Goal: Information Seeking & Learning: Learn about a topic

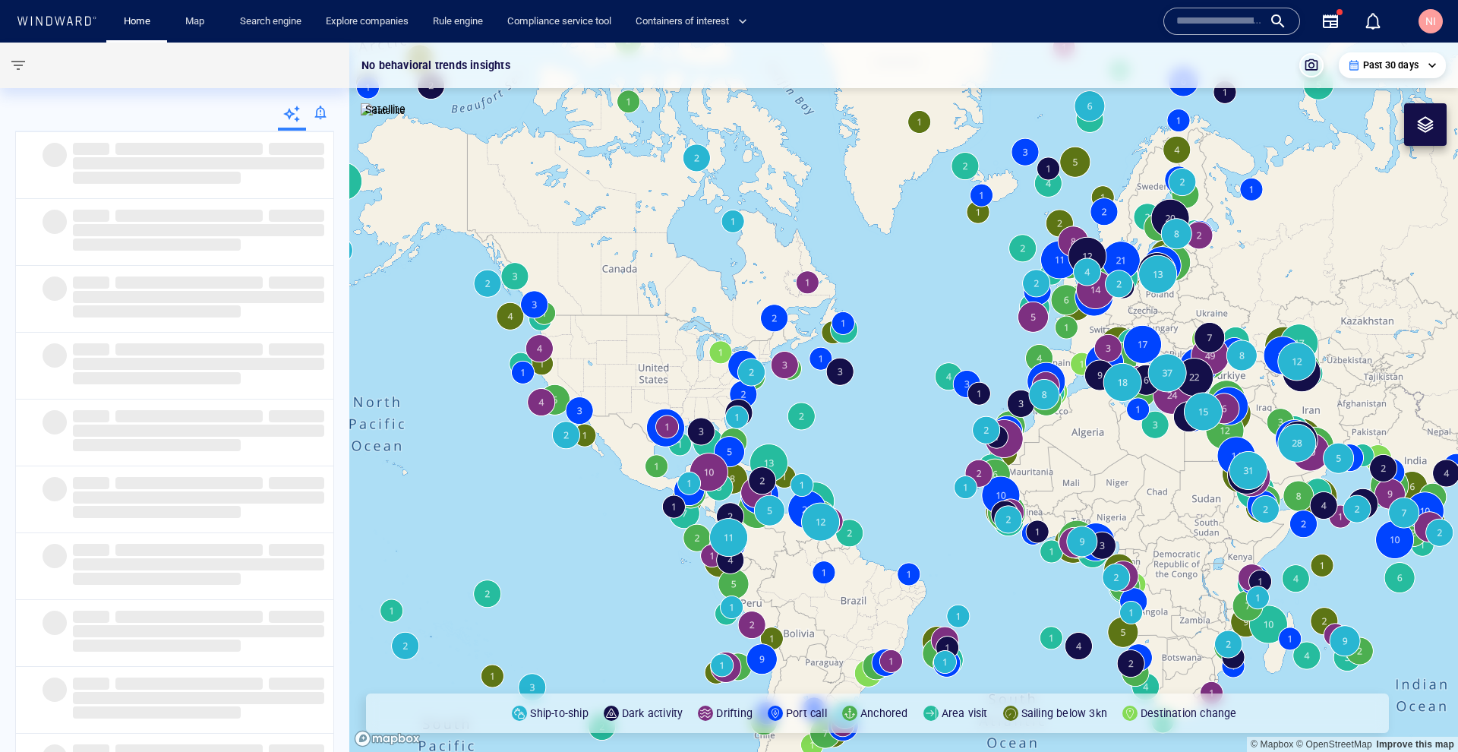
click at [1236, 21] on input "text" at bounding box center [1219, 21] width 87 height 23
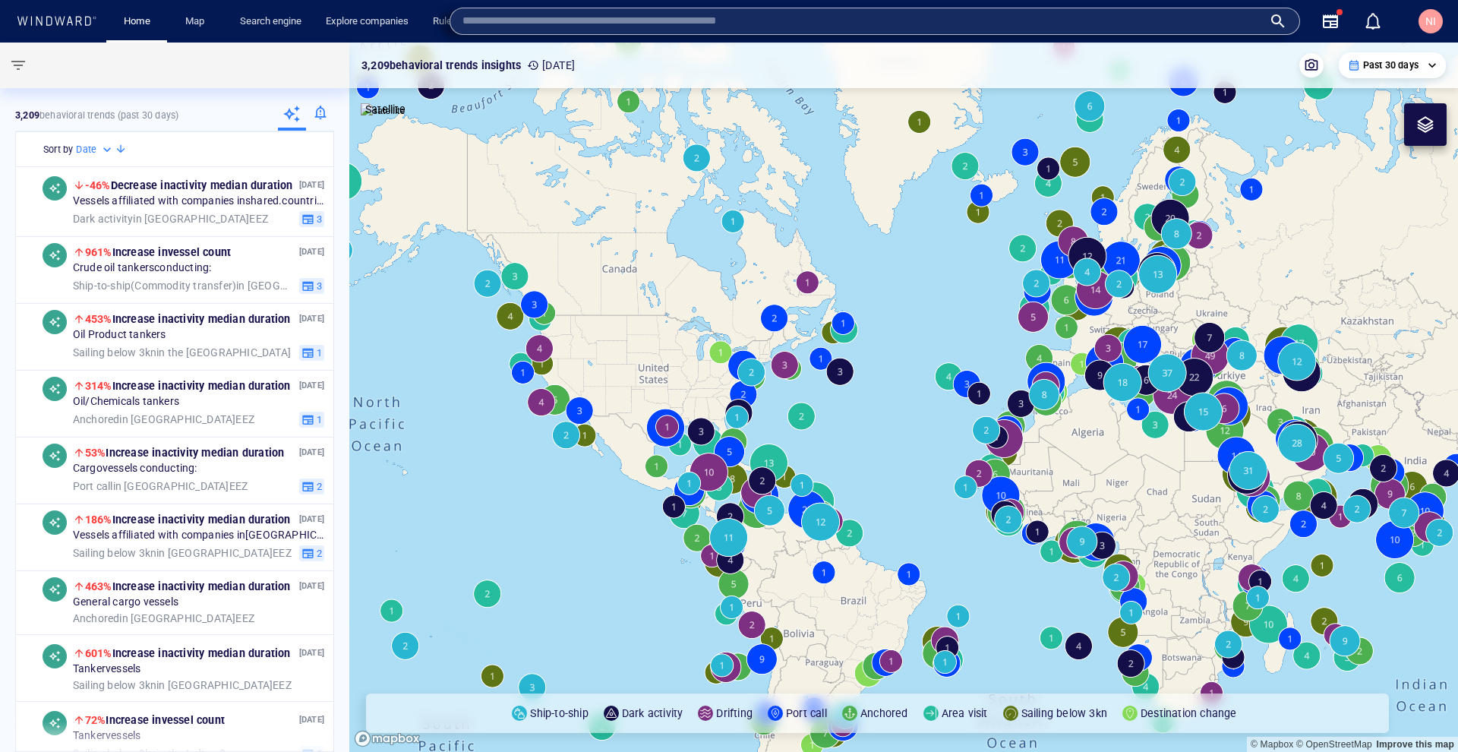
paste input "*******"
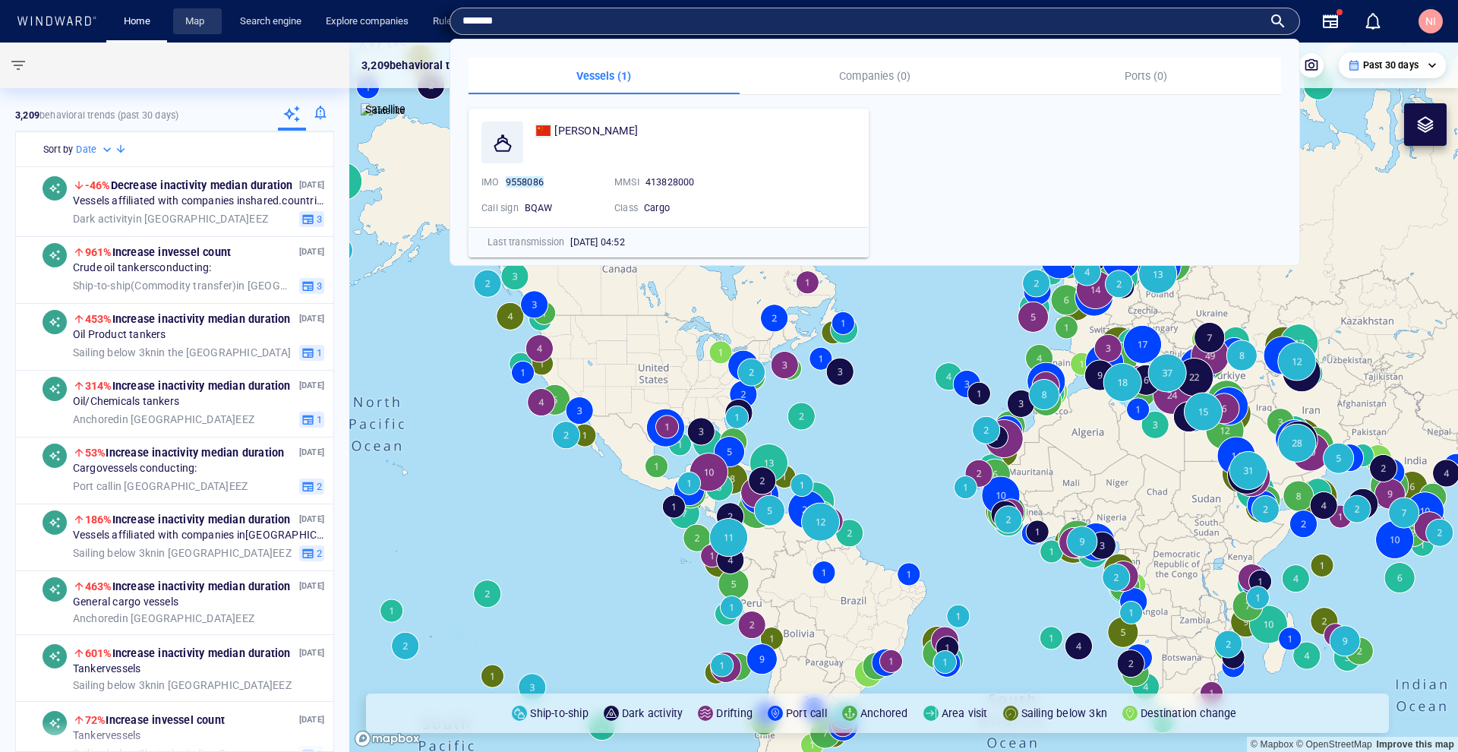
type input "*******"
click at [197, 24] on link "Map" at bounding box center [197, 21] width 36 height 27
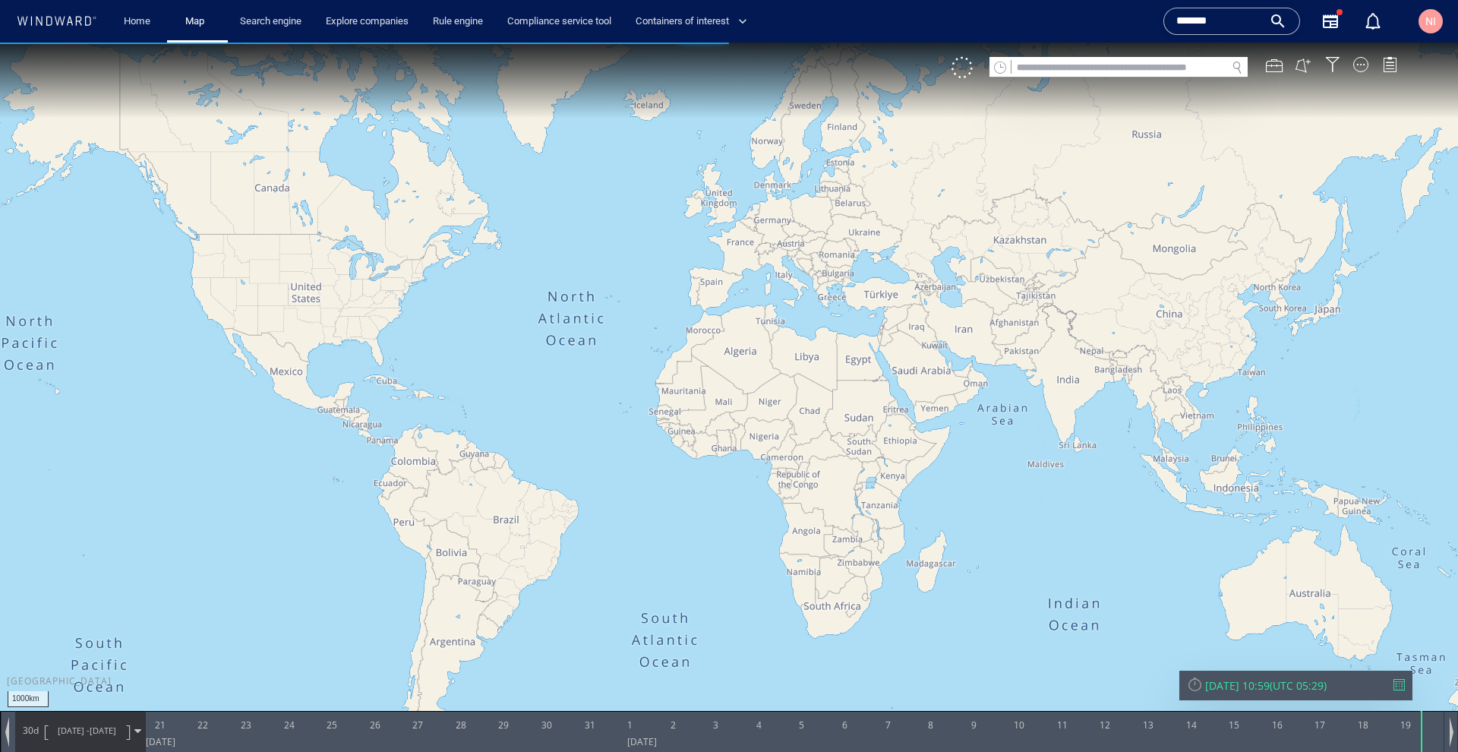
click at [1033, 77] on div at bounding box center [1119, 77] width 258 height 1
click at [1044, 65] on input "text" at bounding box center [1119, 68] width 215 height 21
paste input "*******"
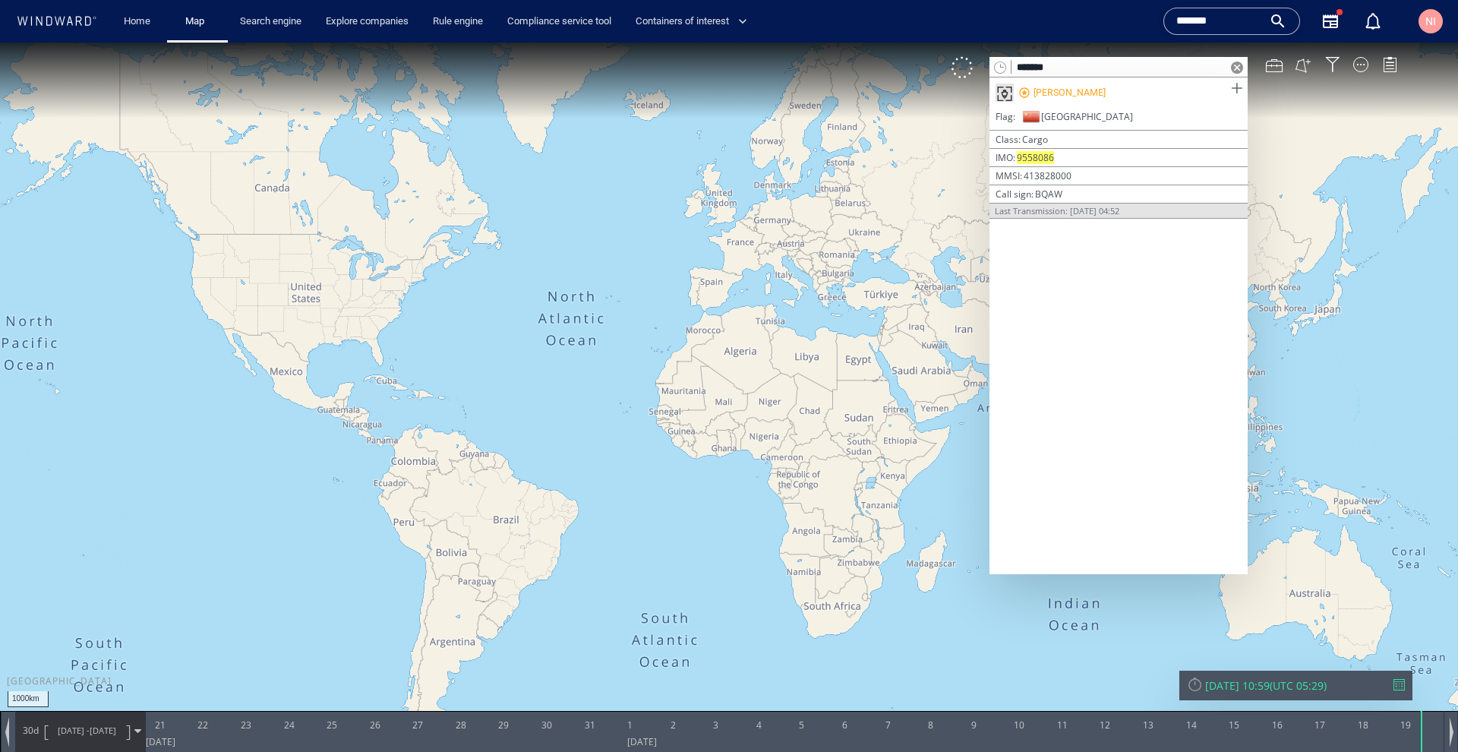
type input "*******"
click at [1234, 83] on span at bounding box center [1236, 88] width 19 height 19
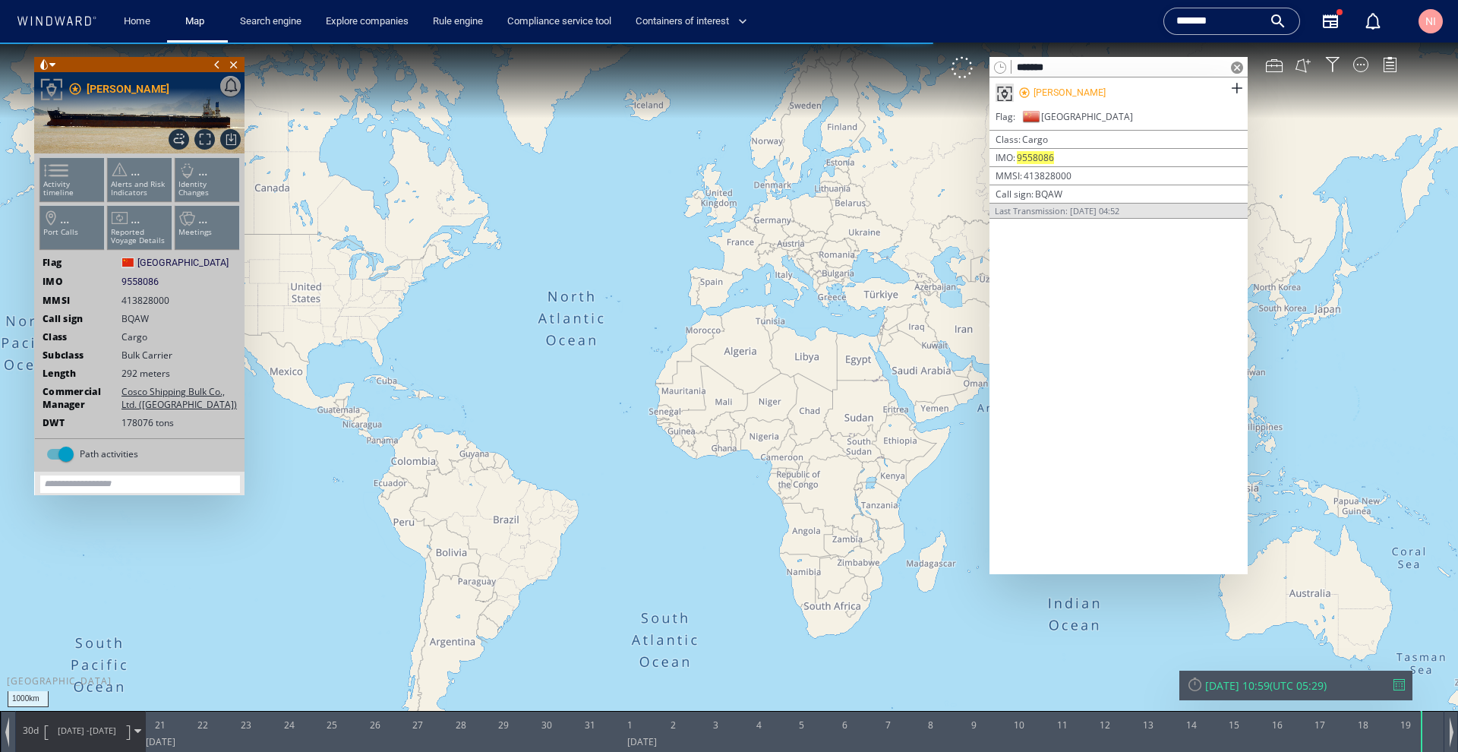
click at [1237, 66] on span at bounding box center [1237, 68] width 12 height 12
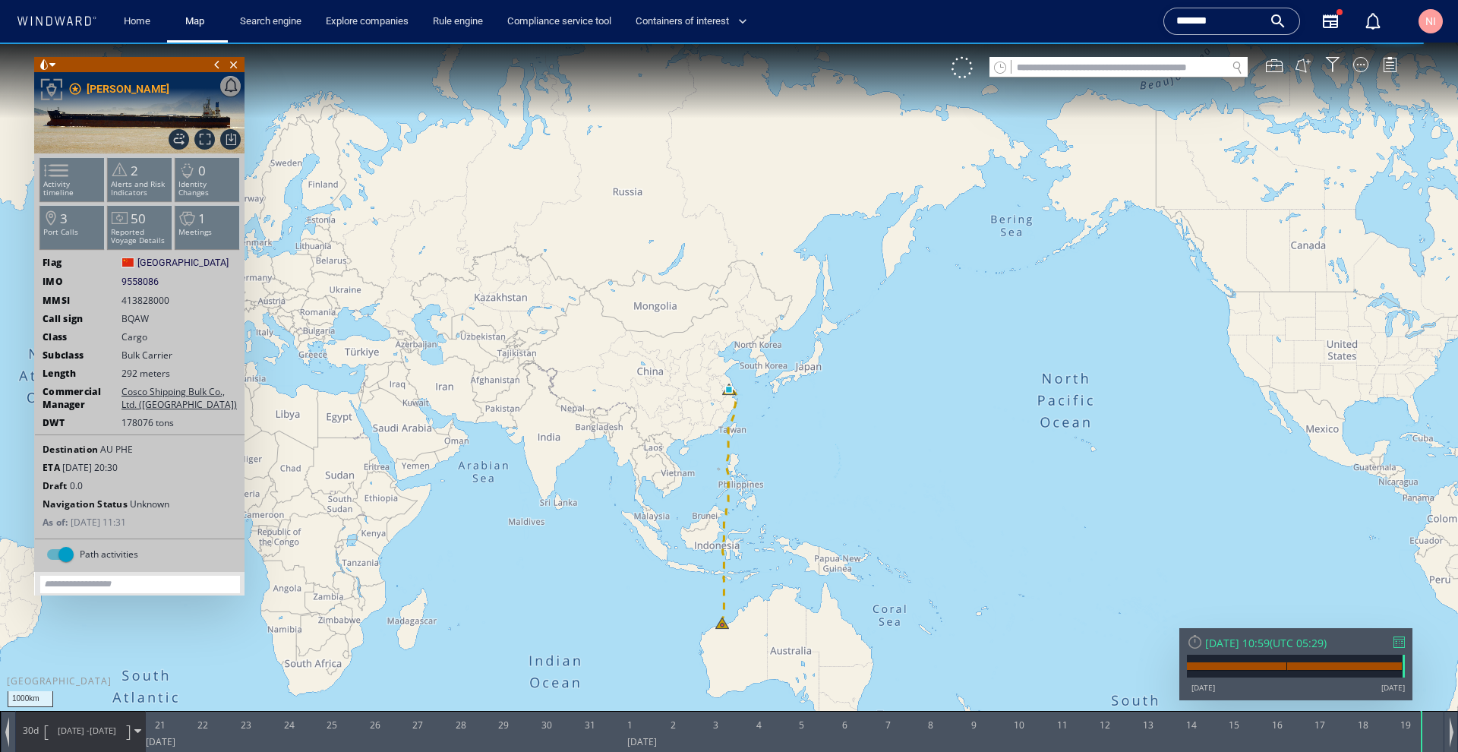
click at [1397, 643] on div at bounding box center [1399, 641] width 11 height 11
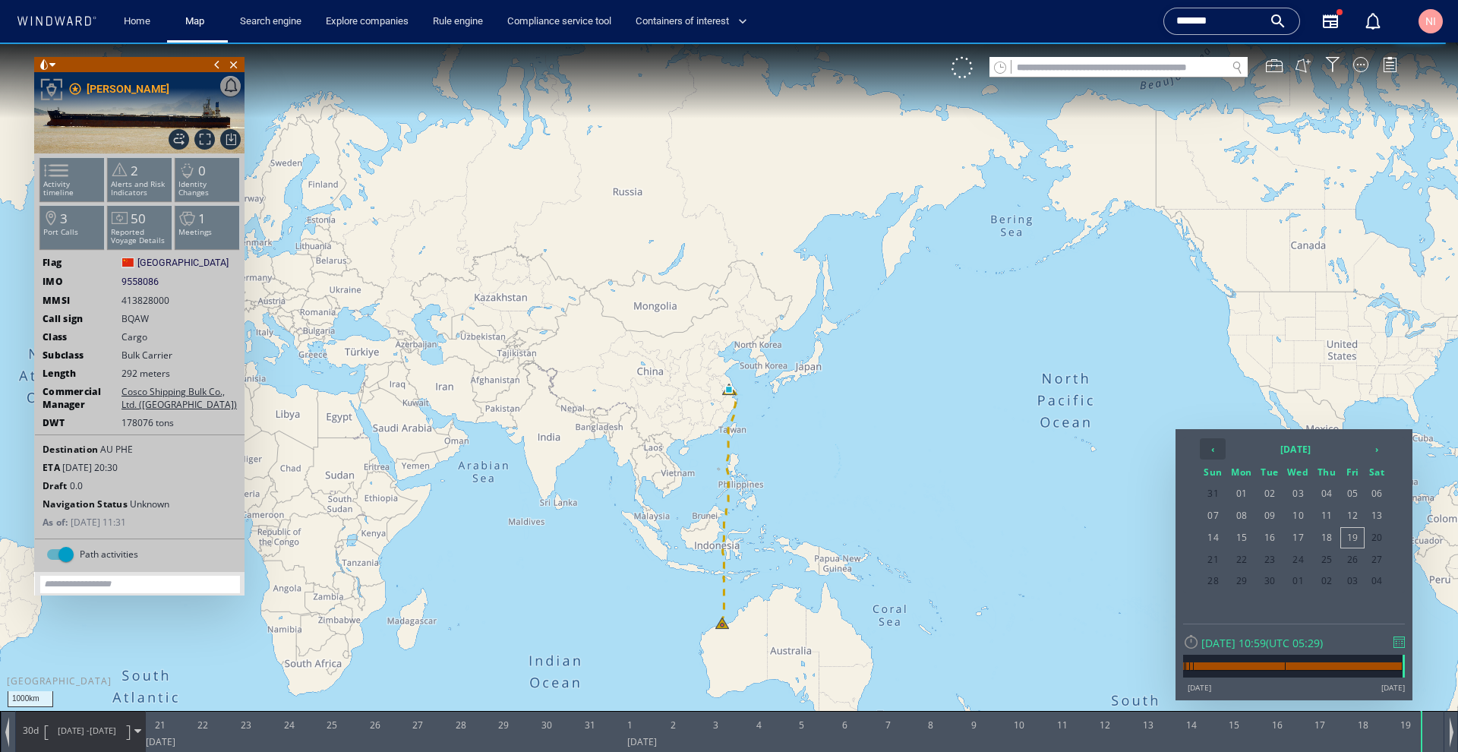
click at [1217, 451] on th "‹" at bounding box center [1213, 448] width 26 height 21
click at [1325, 579] on span "31" at bounding box center [1327, 581] width 26 height 20
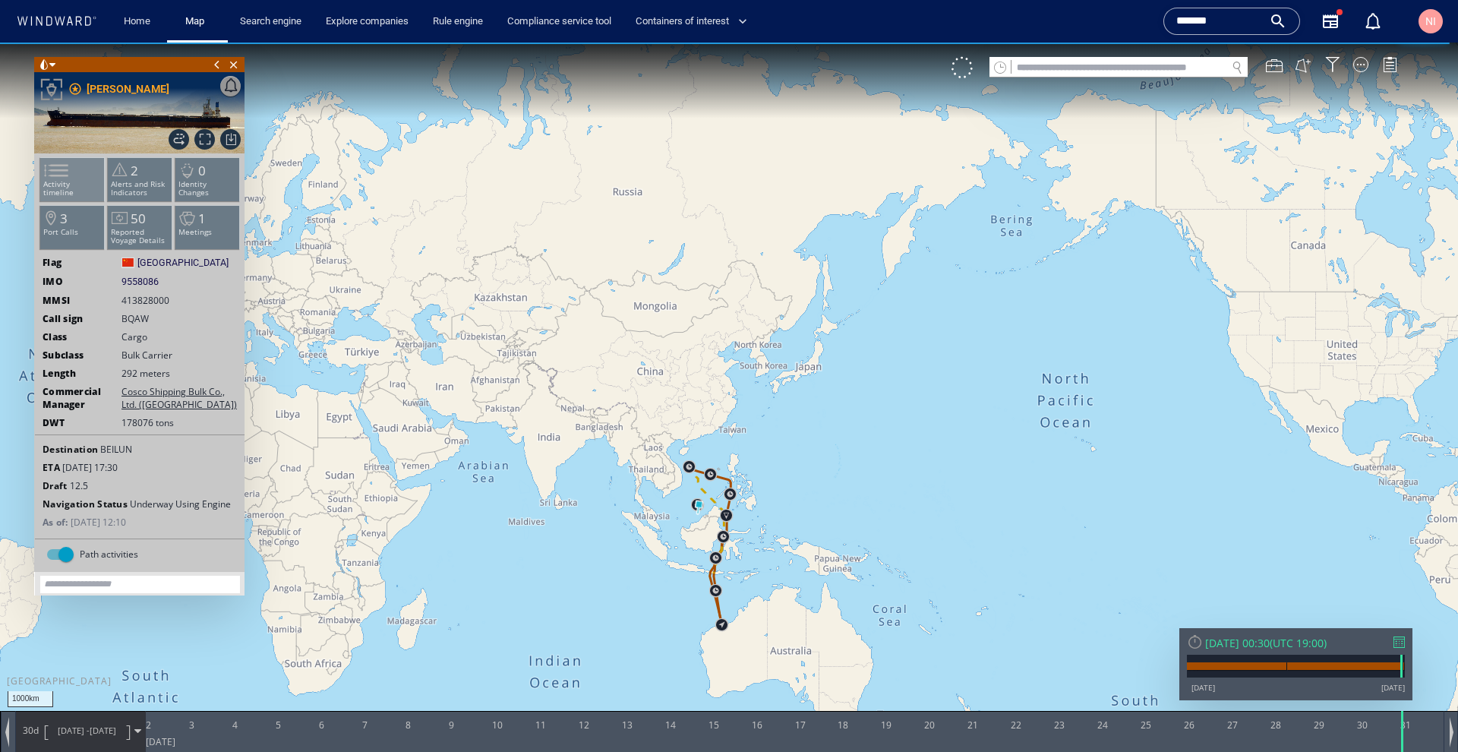
click at [81, 168] on li "Activity timeline" at bounding box center [72, 179] width 65 height 44
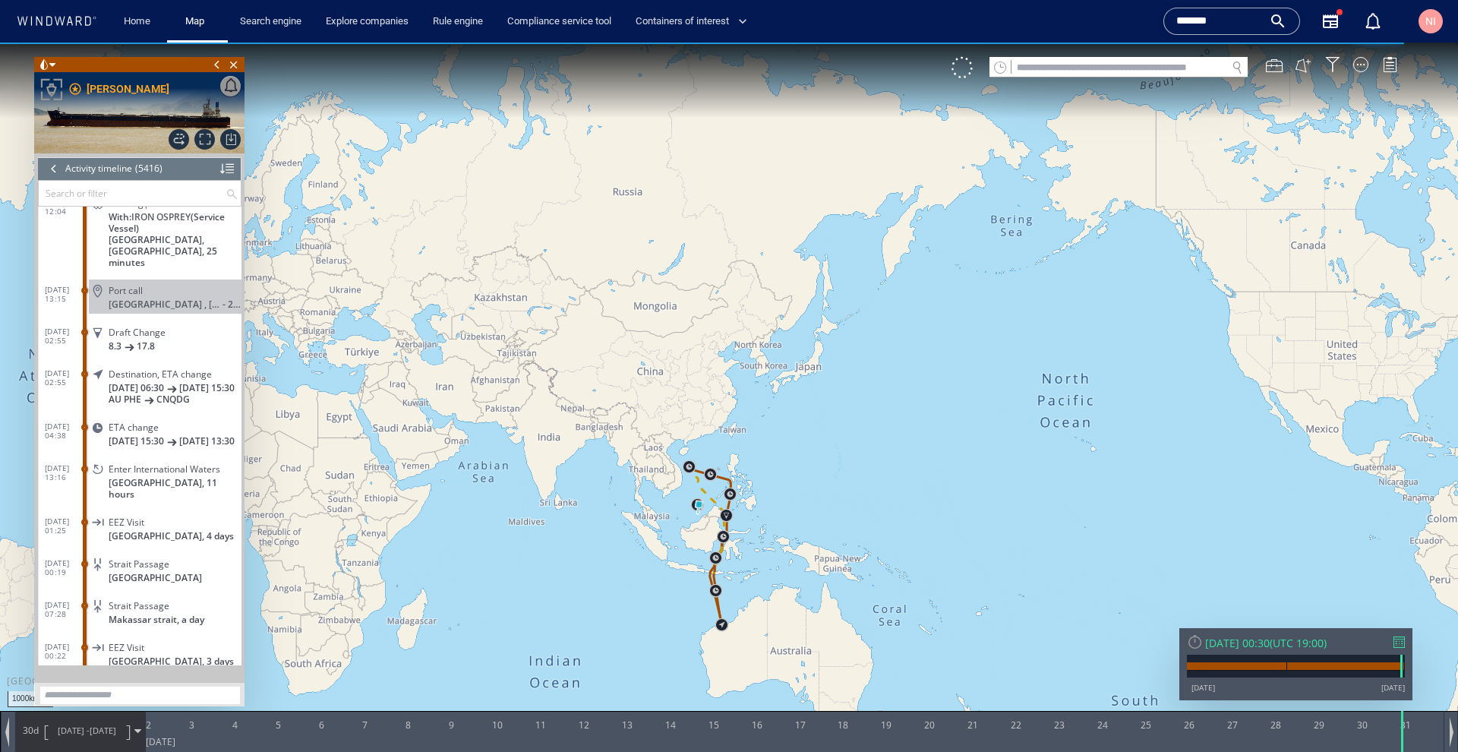
scroll to position [223639, 0]
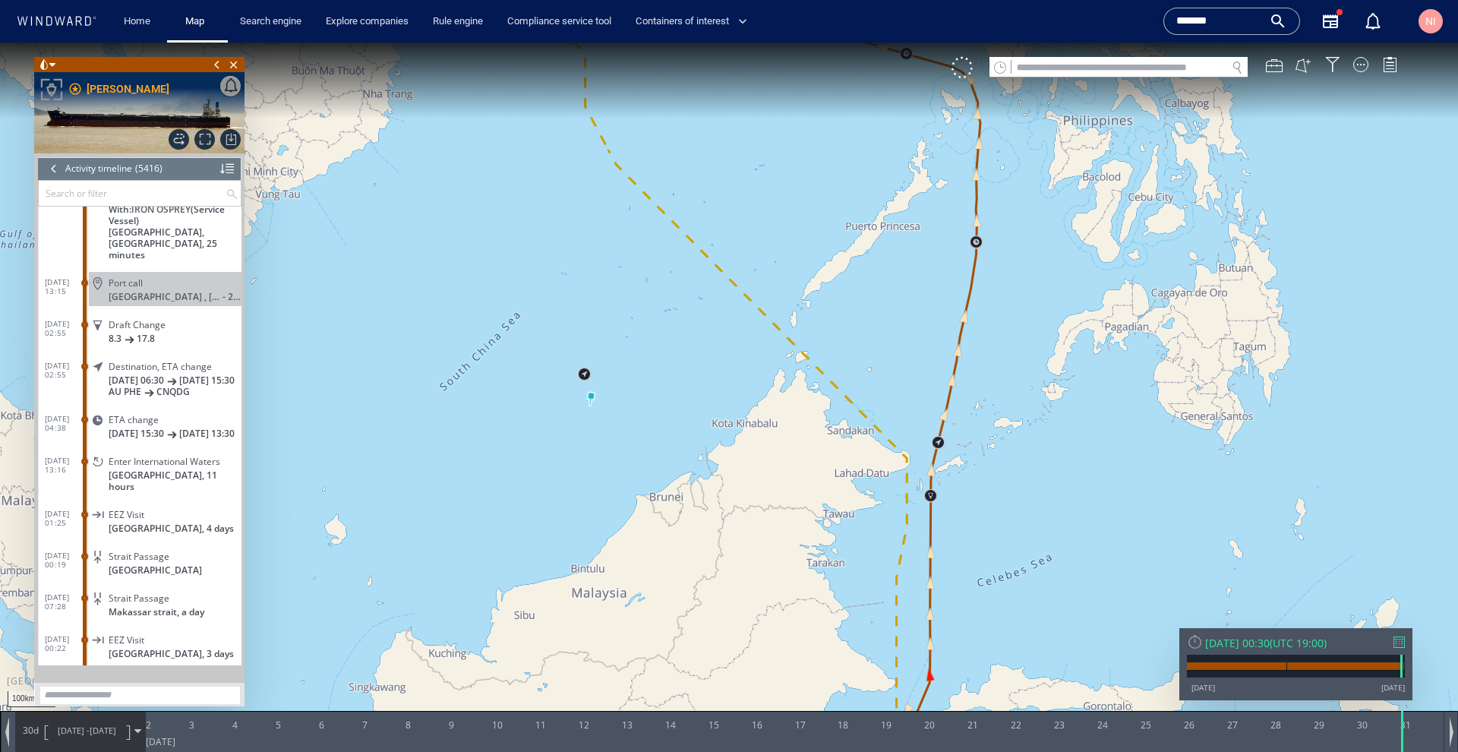
drag, startPoint x: 780, startPoint y: 208, endPoint x: 897, endPoint y: 519, distance: 331.9
click at [897, 519] on canvas "Map" at bounding box center [729, 390] width 1458 height 694
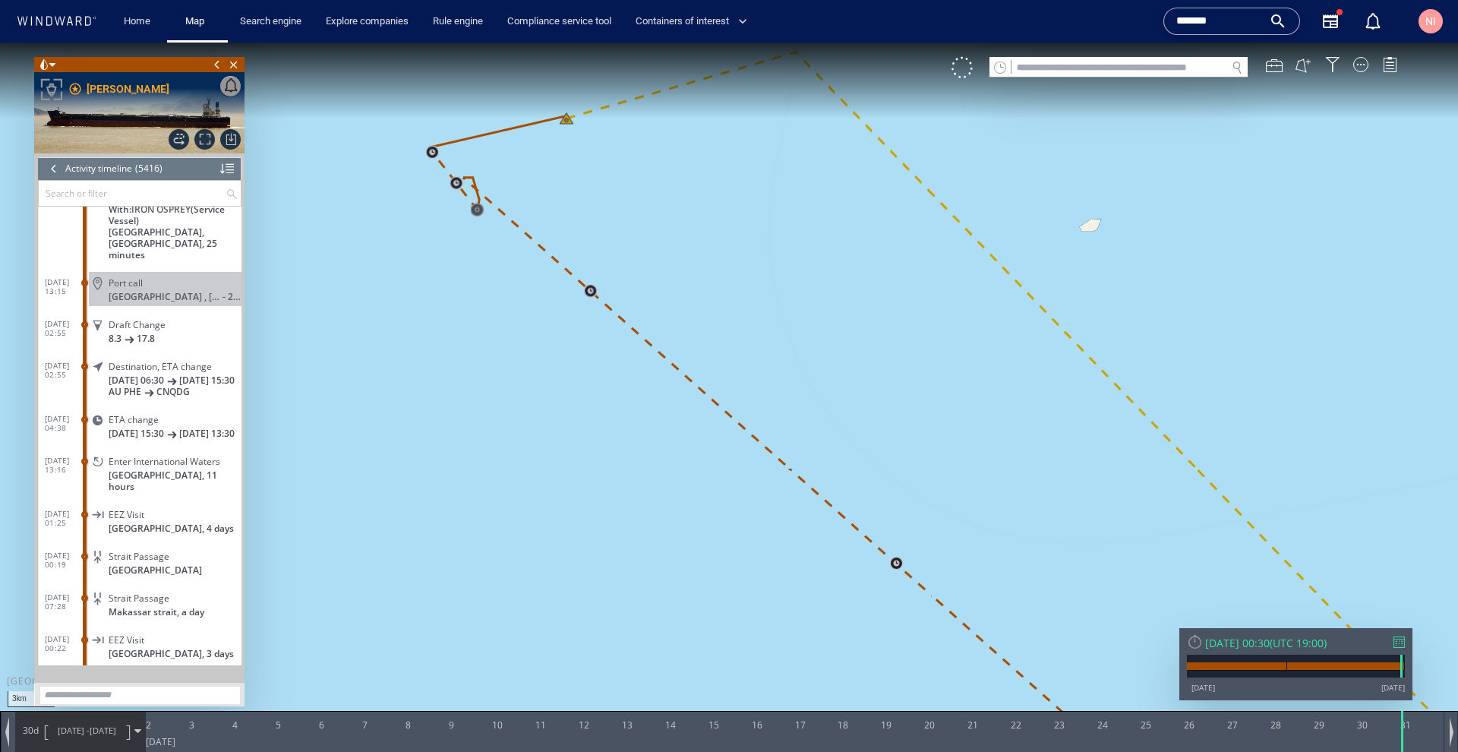
drag, startPoint x: 570, startPoint y: 183, endPoint x: 588, endPoint y: 387, distance: 204.3
click at [588, 387] on canvas "Map" at bounding box center [729, 390] width 1458 height 694
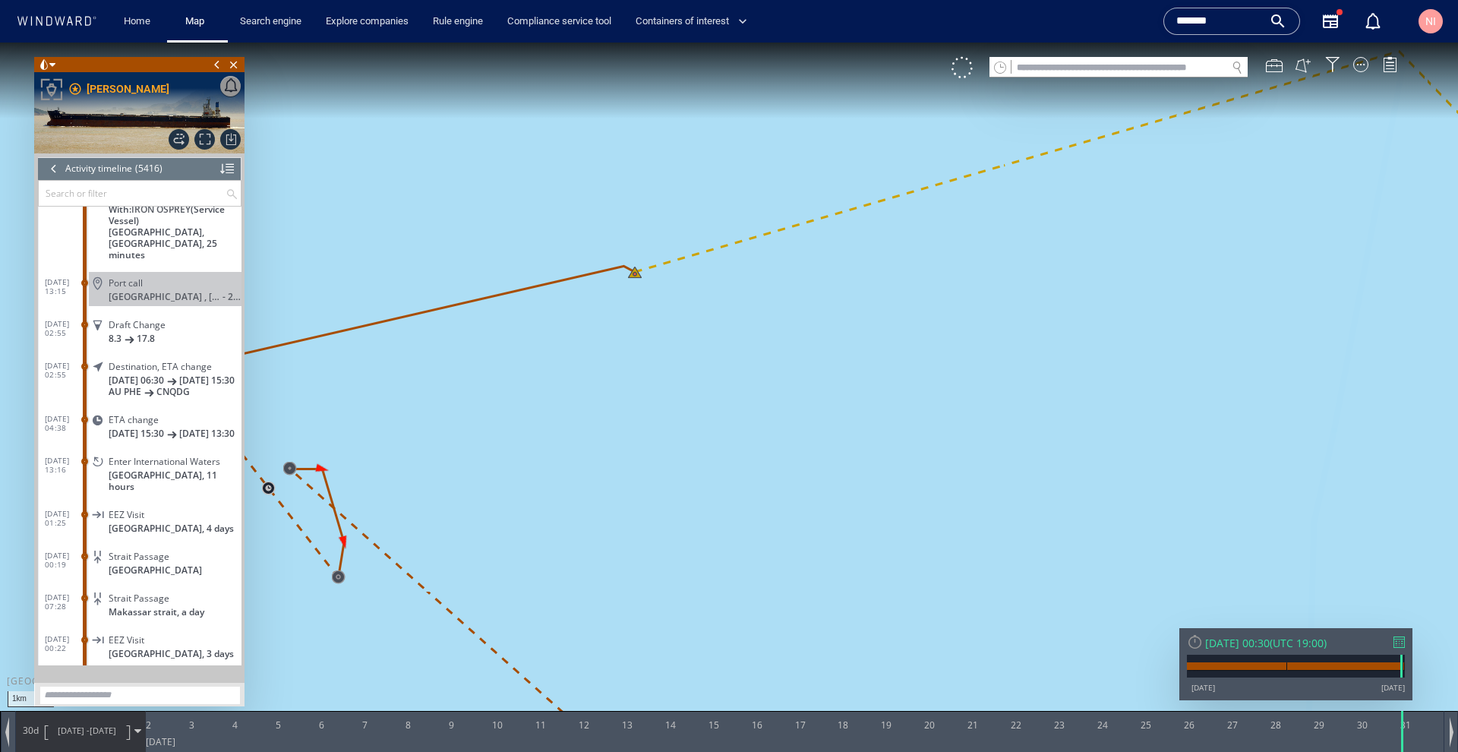
drag, startPoint x: 593, startPoint y: 327, endPoint x: 594, endPoint y: 386, distance: 58.5
click at [593, 390] on canvas "Map" at bounding box center [729, 390] width 1458 height 694
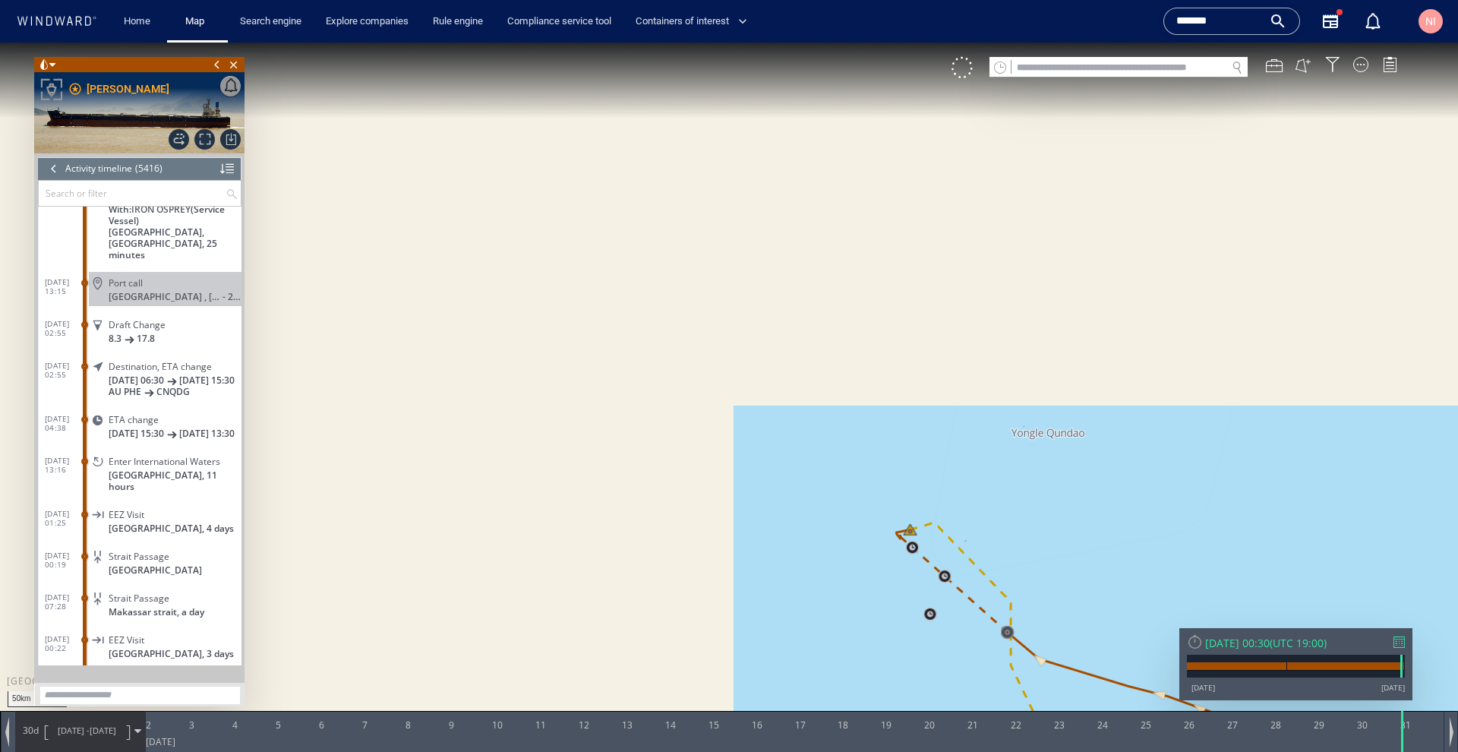
drag, startPoint x: 934, startPoint y: 552, endPoint x: 645, endPoint y: 81, distance: 553.4
click at [608, 43] on html "50km © Mapbox © OpenStreetMap Improve this map 0 0 [DATE] 2 3 4 5 6 7 8 9 10 11…" at bounding box center [729, 397] width 1458 height 709
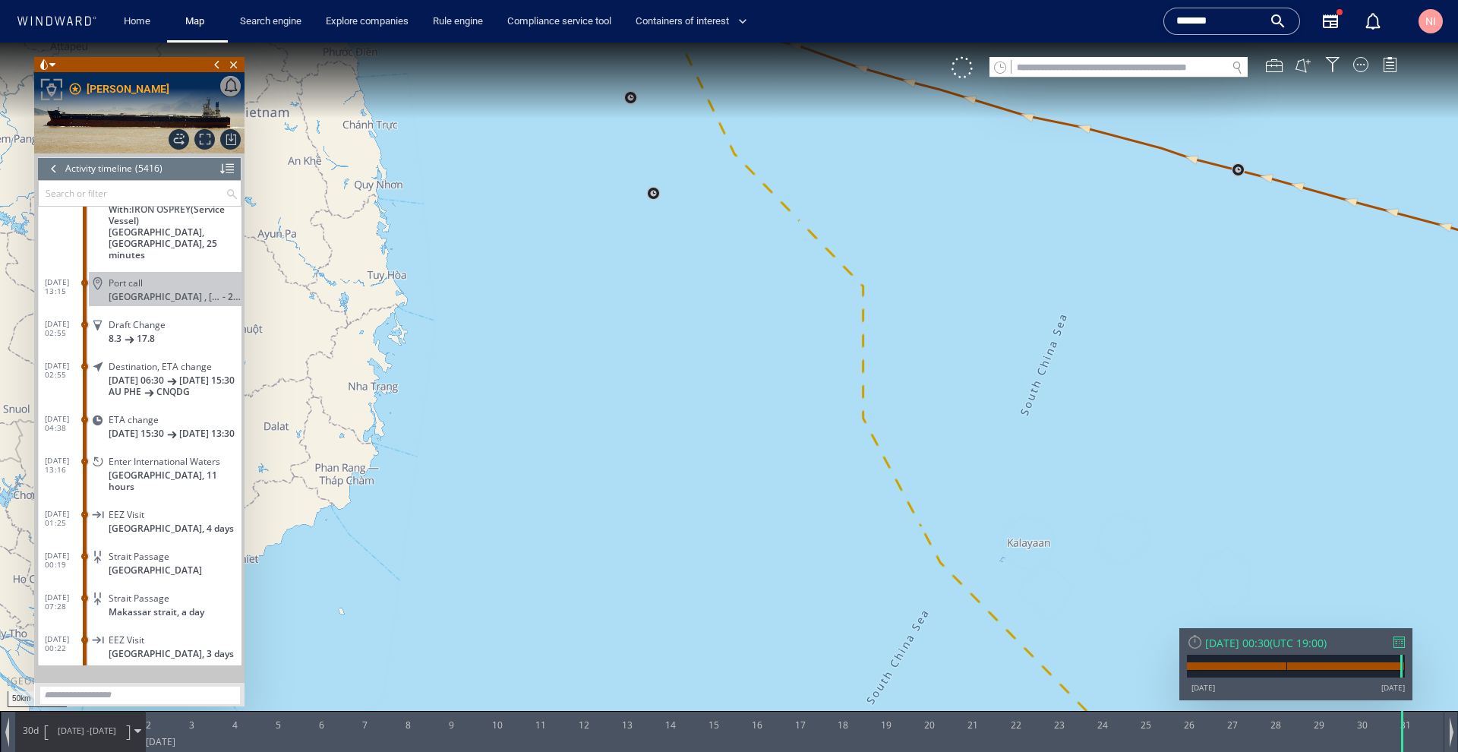
drag, startPoint x: 804, startPoint y: 257, endPoint x: 726, endPoint y: 166, distance: 119.6
click at [726, 166] on canvas "Map" at bounding box center [729, 390] width 1458 height 694
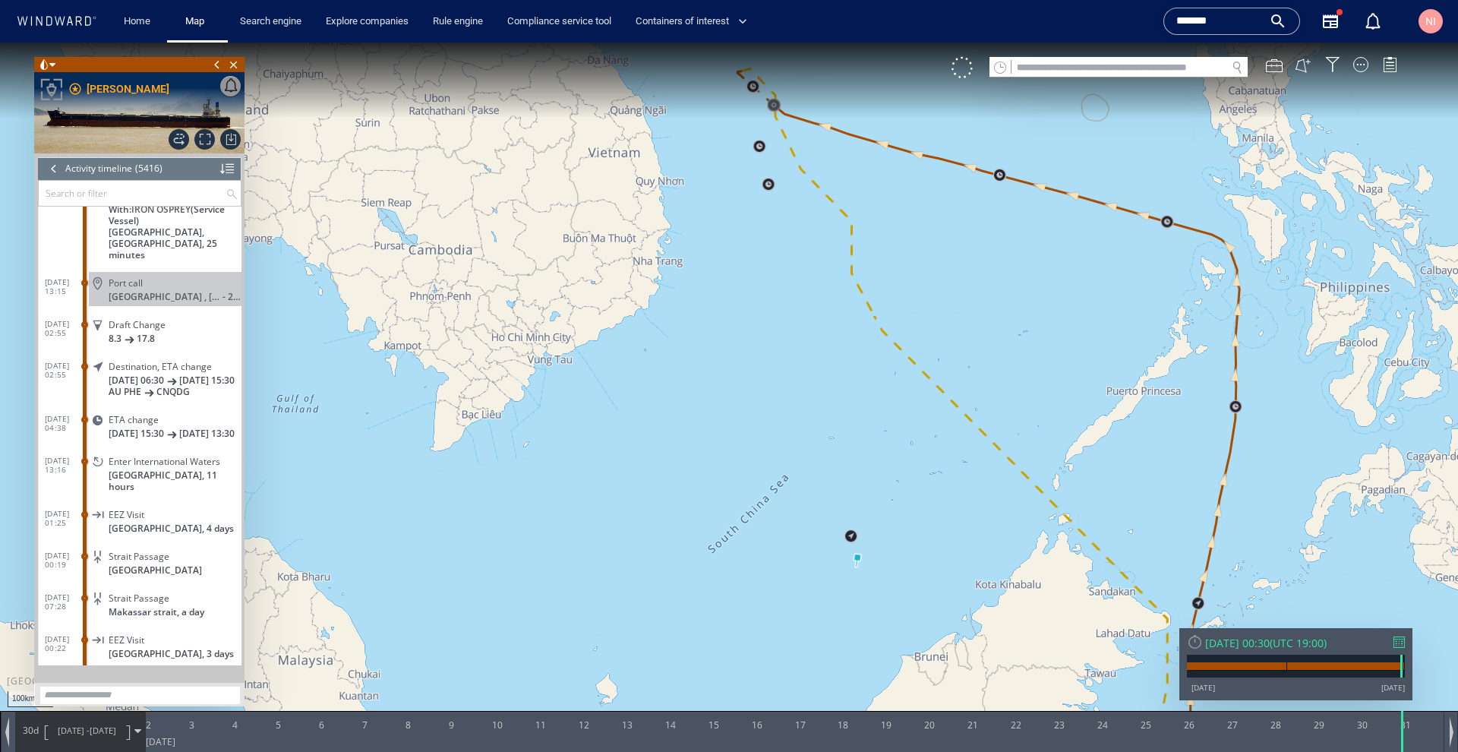
drag, startPoint x: 1137, startPoint y: 491, endPoint x: 865, endPoint y: 173, distance: 418.6
click at [865, 173] on canvas "Map" at bounding box center [729, 390] width 1458 height 694
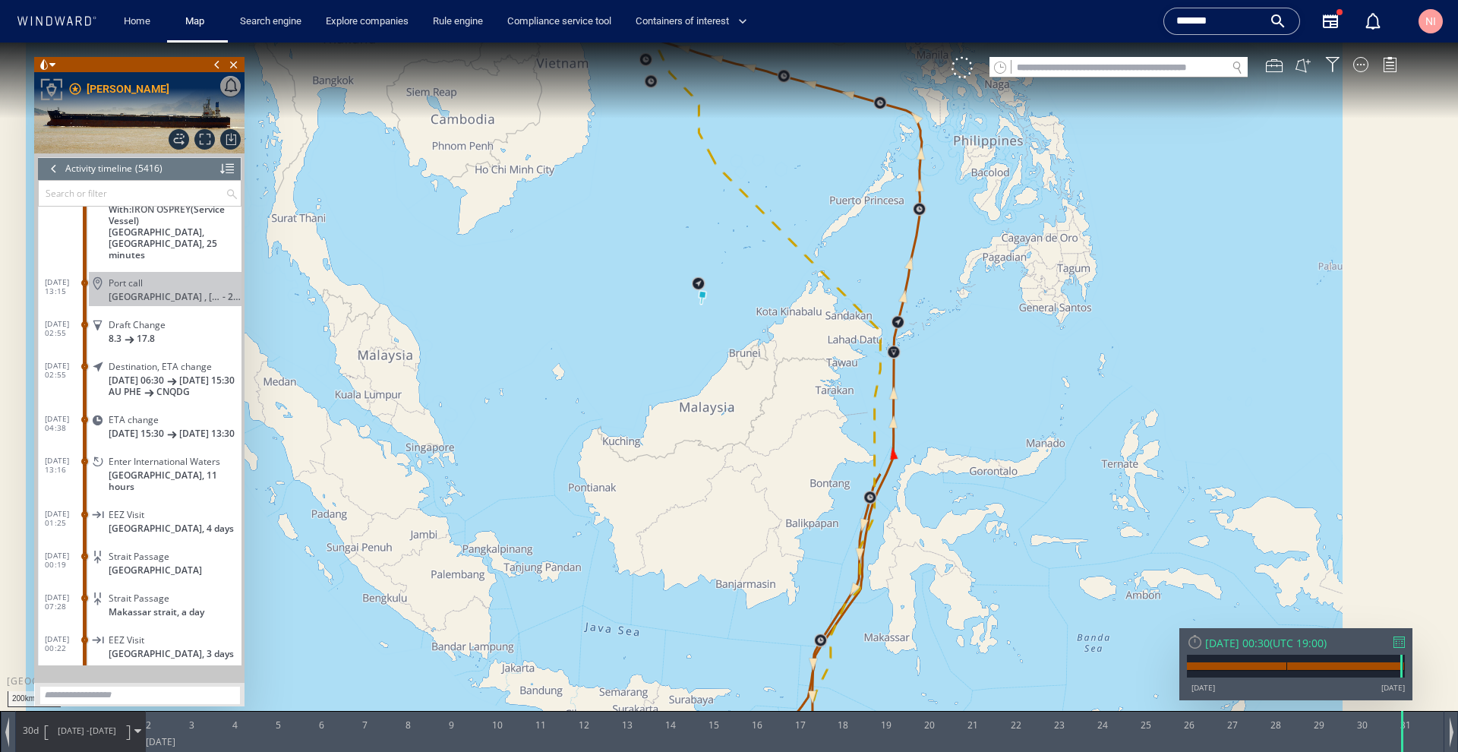
drag, startPoint x: 913, startPoint y: 426, endPoint x: 920, endPoint y: 171, distance: 255.3
click at [920, 171] on canvas "Map" at bounding box center [729, 390] width 1458 height 694
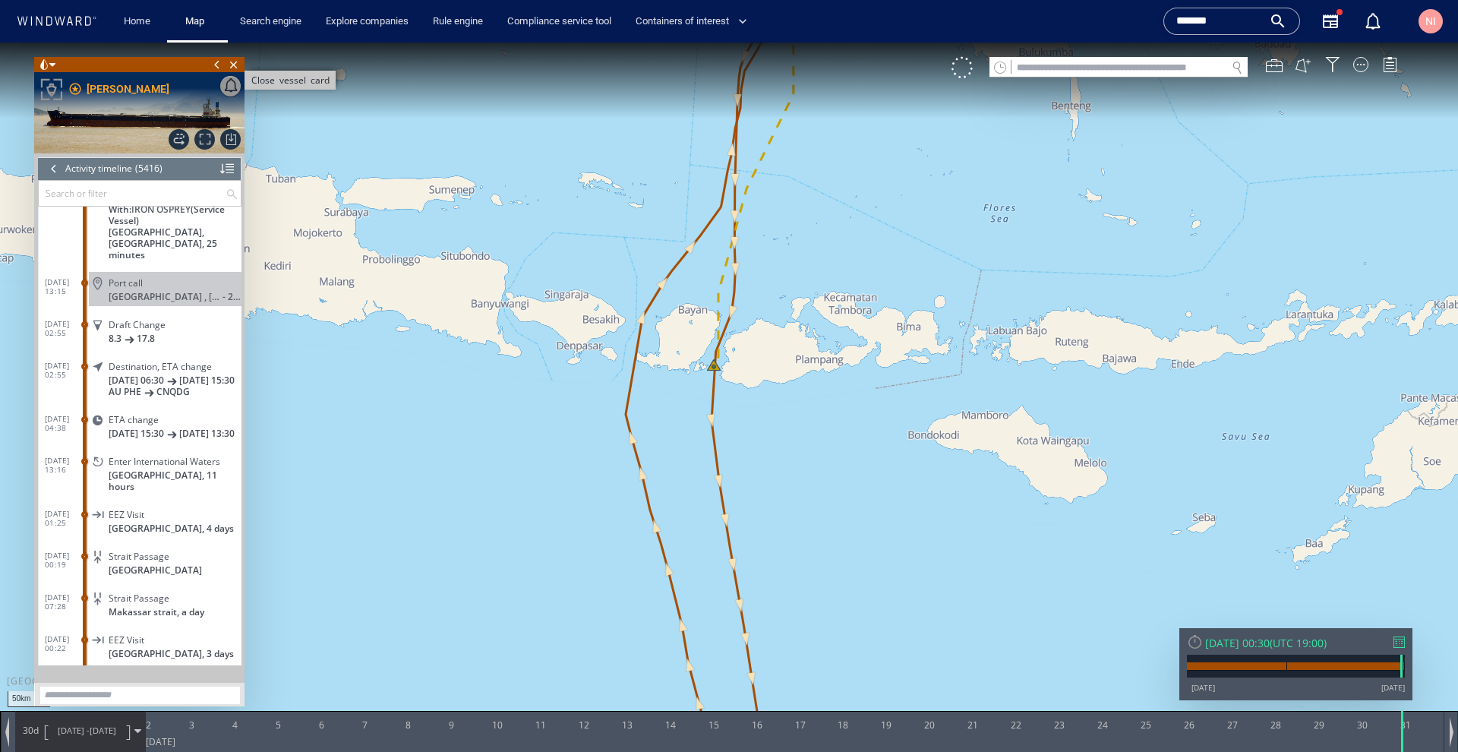
click at [232, 63] on span "Close vessel card" at bounding box center [234, 64] width 17 height 15
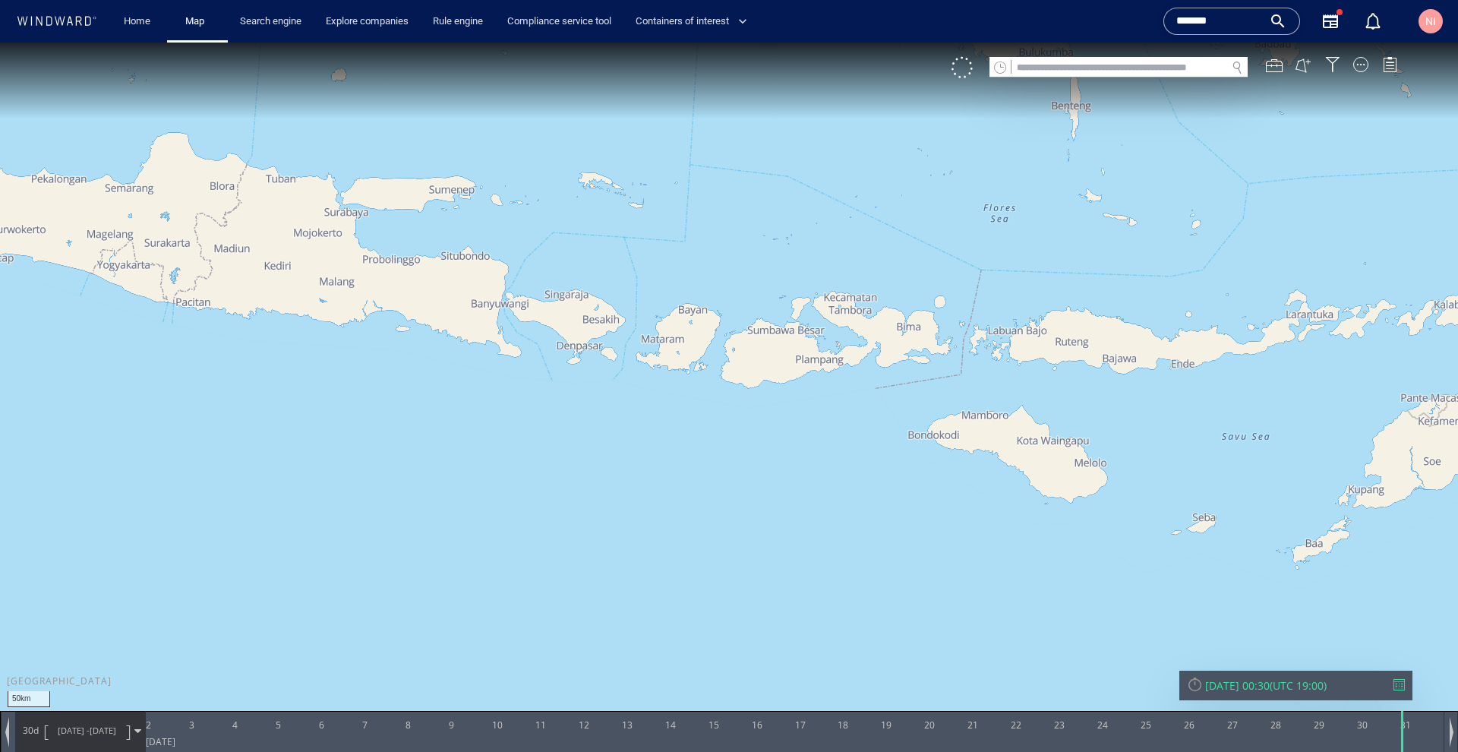
click at [1127, 52] on canvas "Map" at bounding box center [729, 390] width 1458 height 694
click at [1125, 63] on input "text" at bounding box center [1119, 68] width 215 height 21
paste input "*******"
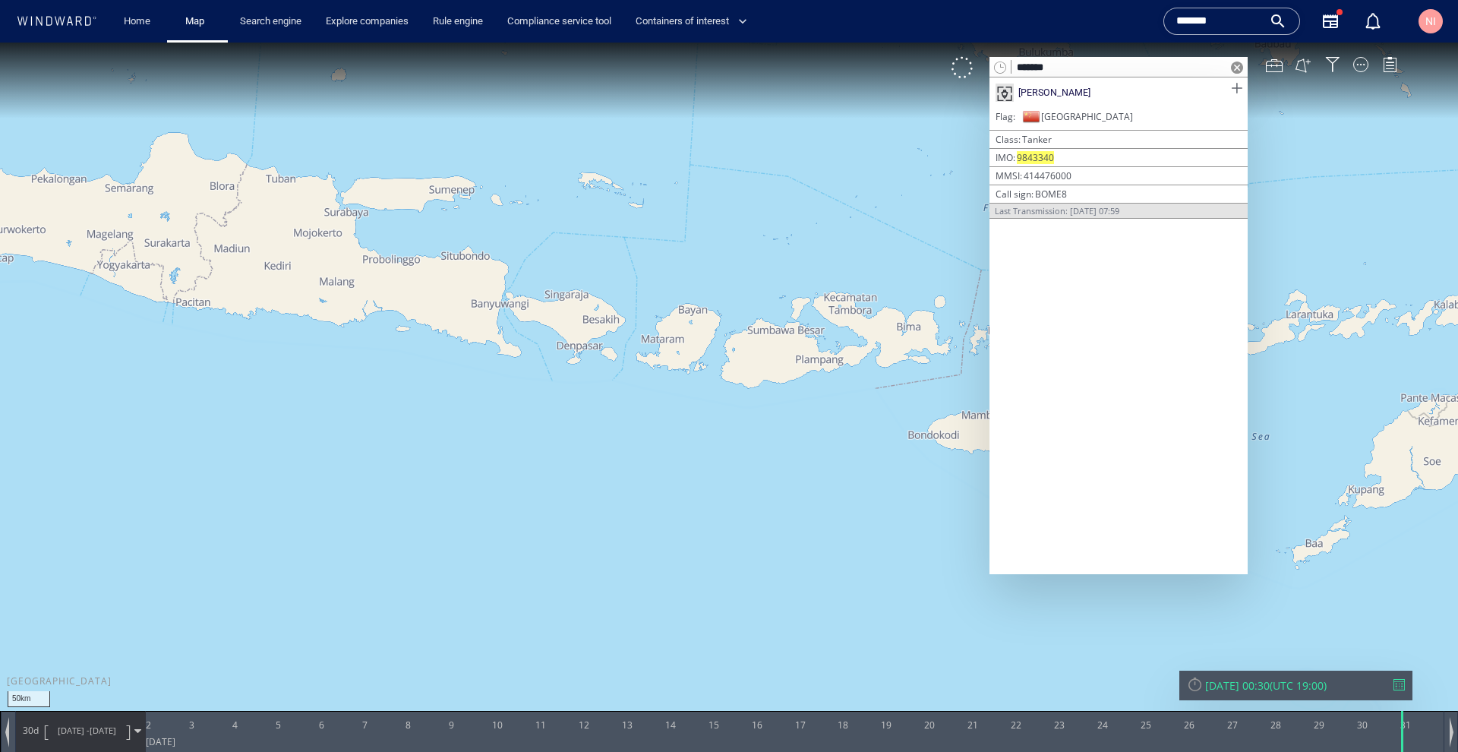
type input "*******"
click at [1236, 90] on span at bounding box center [1236, 88] width 19 height 19
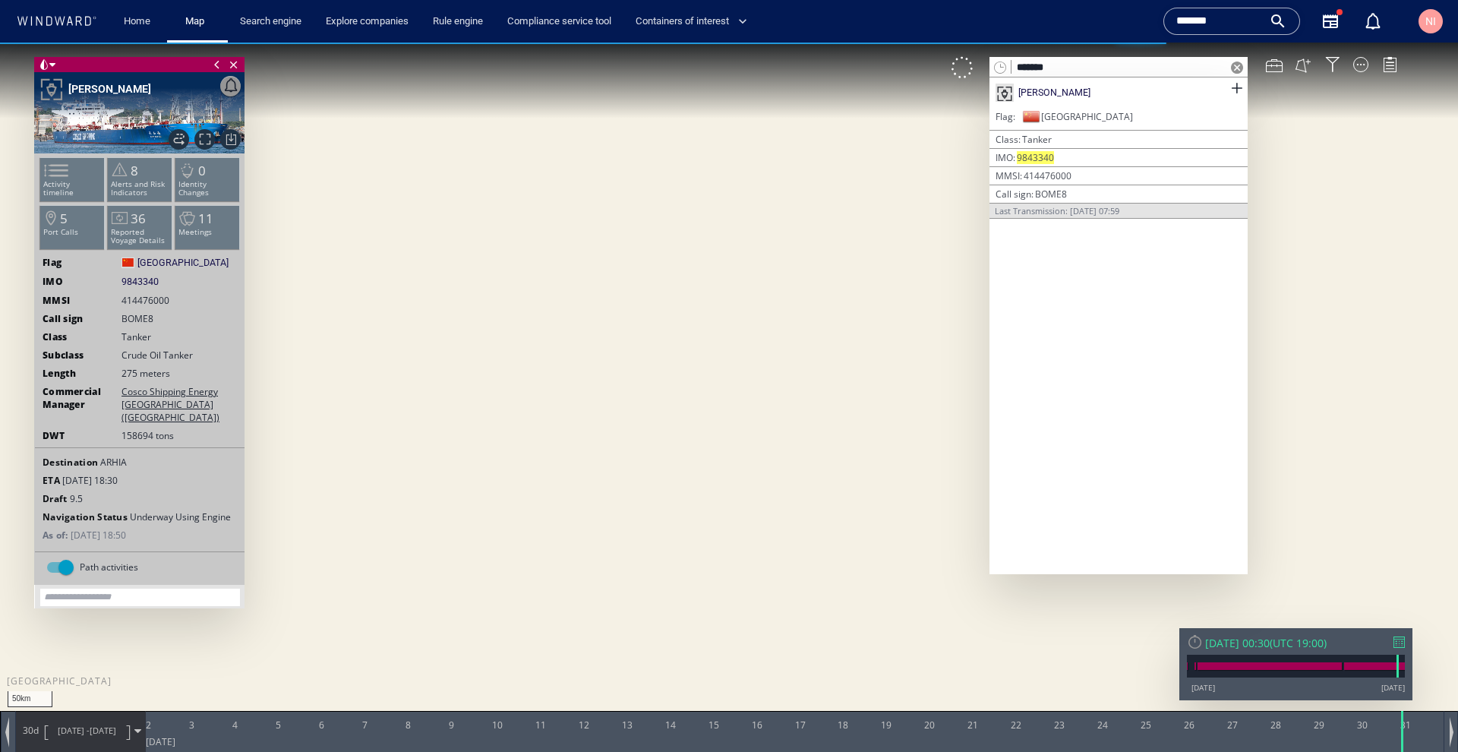
click at [1236, 68] on span at bounding box center [1237, 68] width 12 height 12
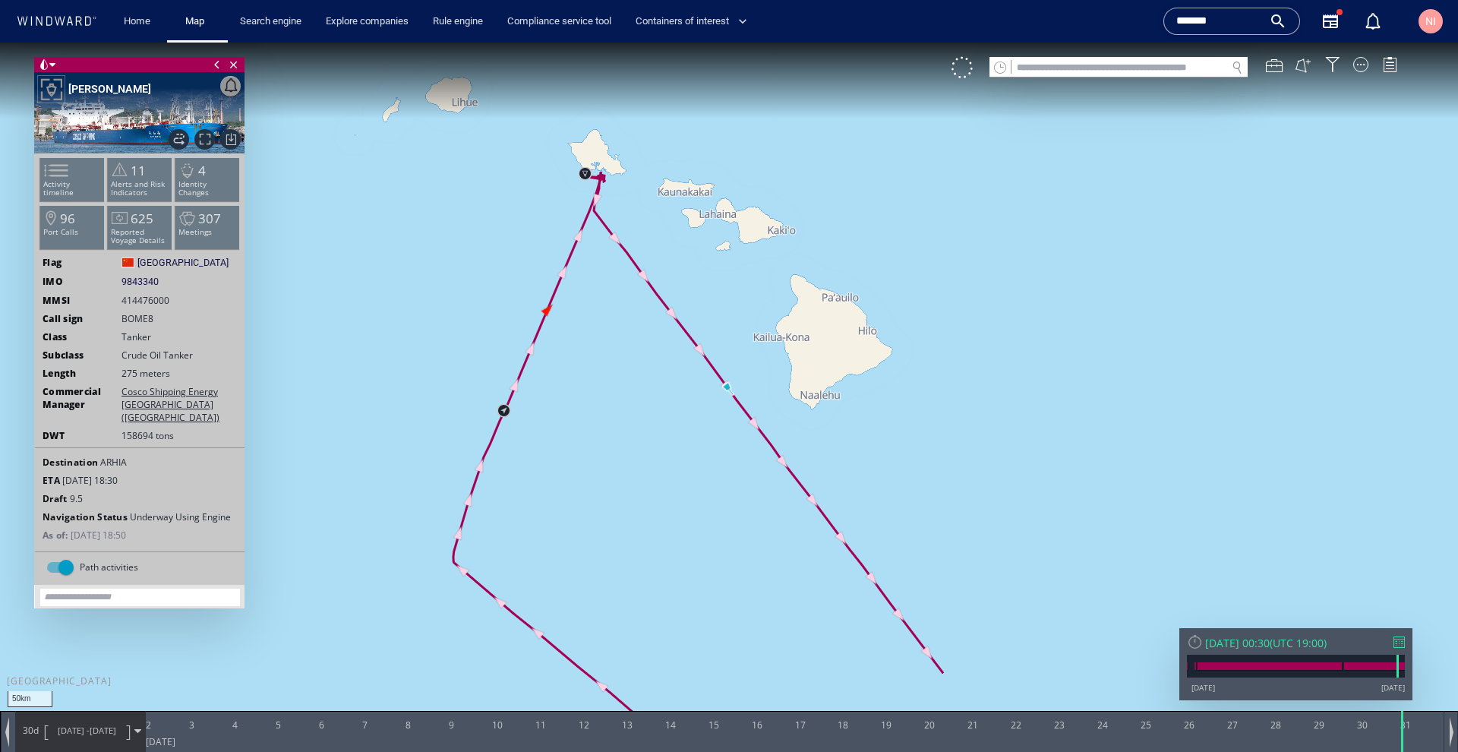
click at [1394, 645] on div at bounding box center [1399, 641] width 11 height 11
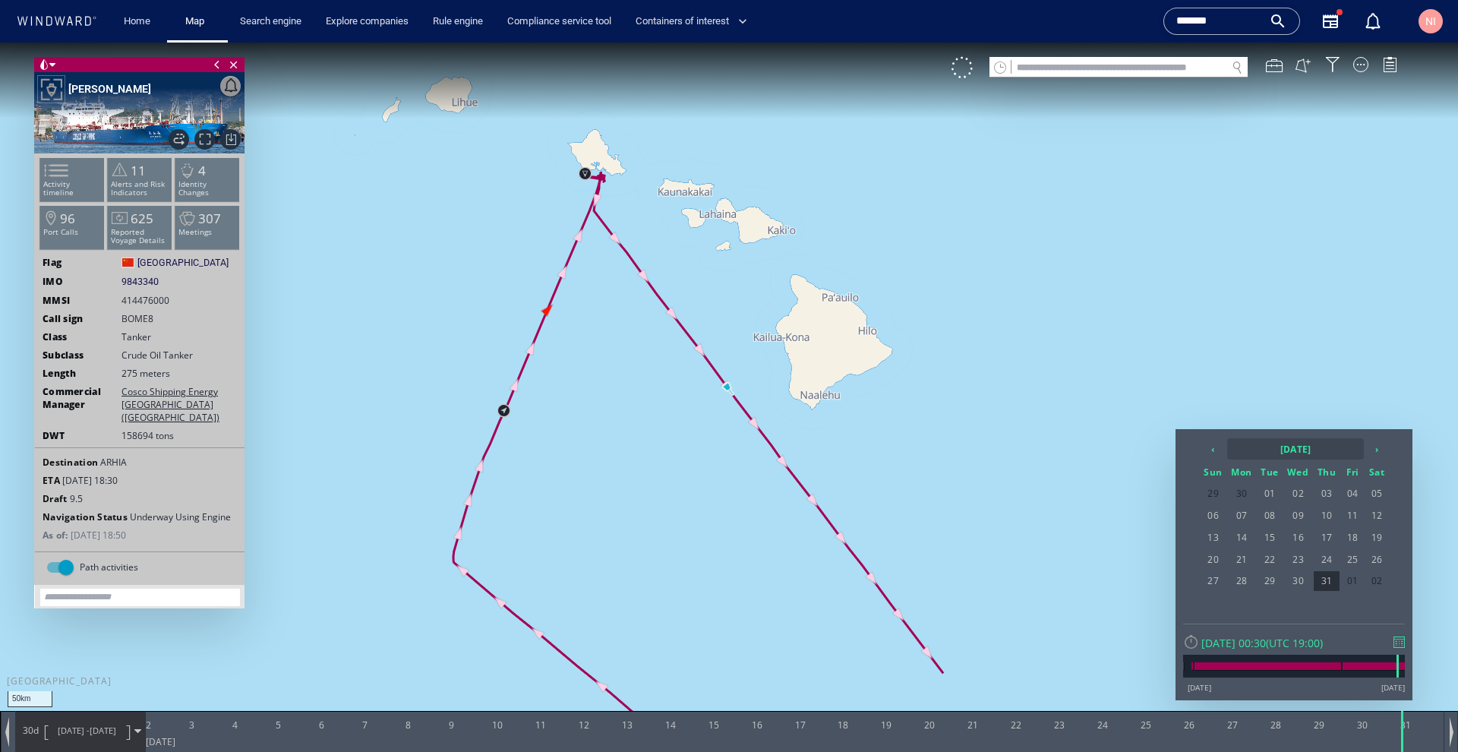
click at [1287, 441] on th "[DATE]" at bounding box center [1295, 448] width 137 height 21
click at [1287, 445] on th "2025" at bounding box center [1287, 448] width 118 height 21
click at [1334, 486] on span "2023" at bounding box center [1346, 486] width 36 height 41
click at [1230, 572] on span "Sep" at bounding box center [1227, 574] width 36 height 41
click at [1375, 582] on span "30" at bounding box center [1377, 581] width 23 height 20
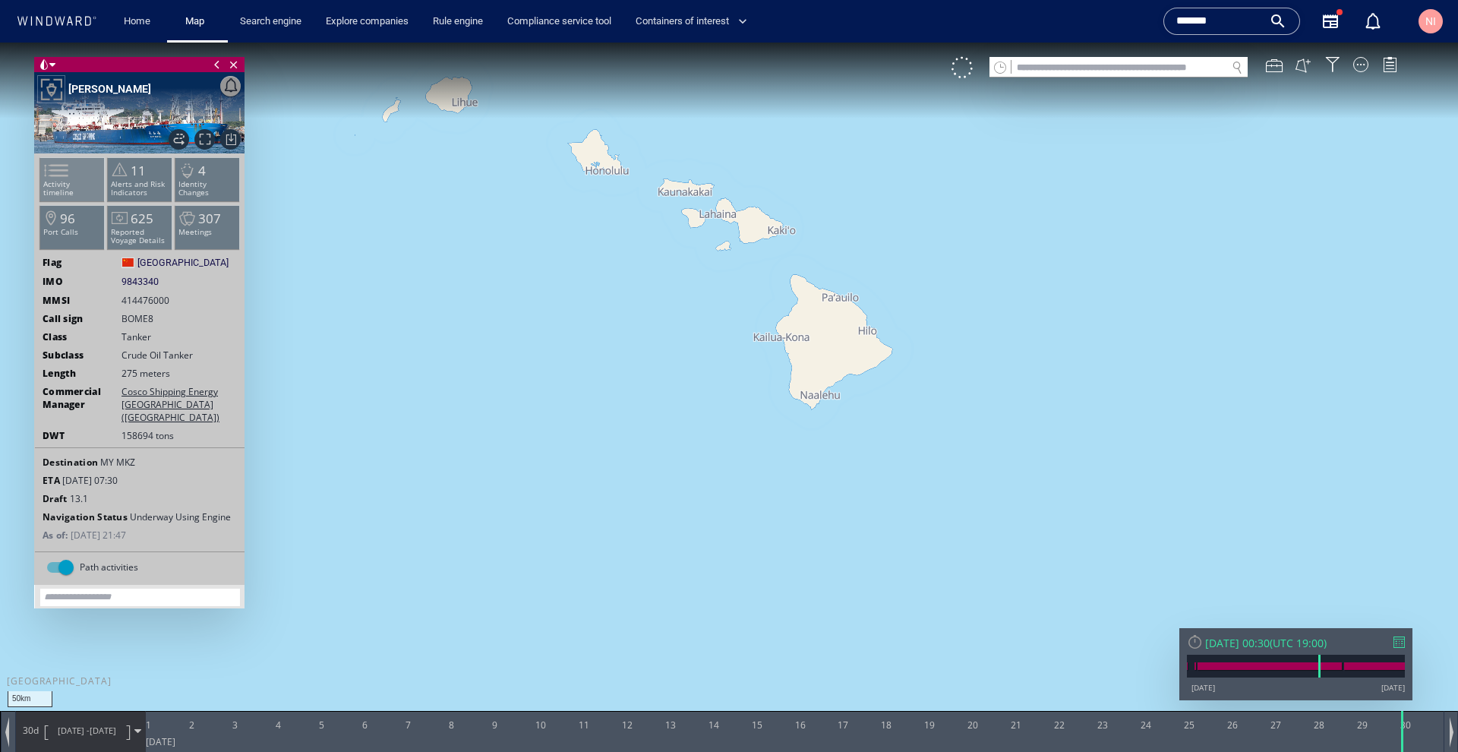
click at [90, 188] on p "Activity timeline" at bounding box center [72, 188] width 65 height 17
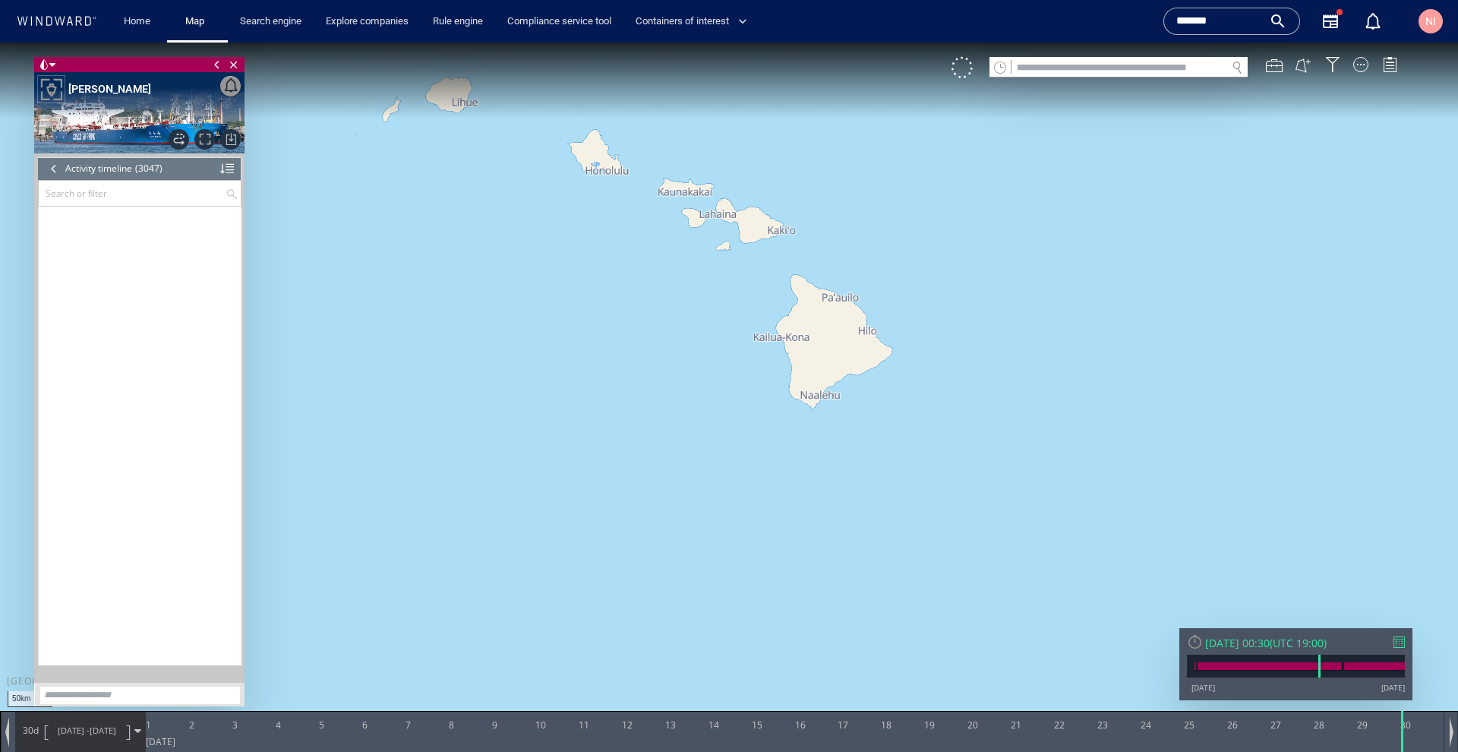
scroll to position [74315, 0]
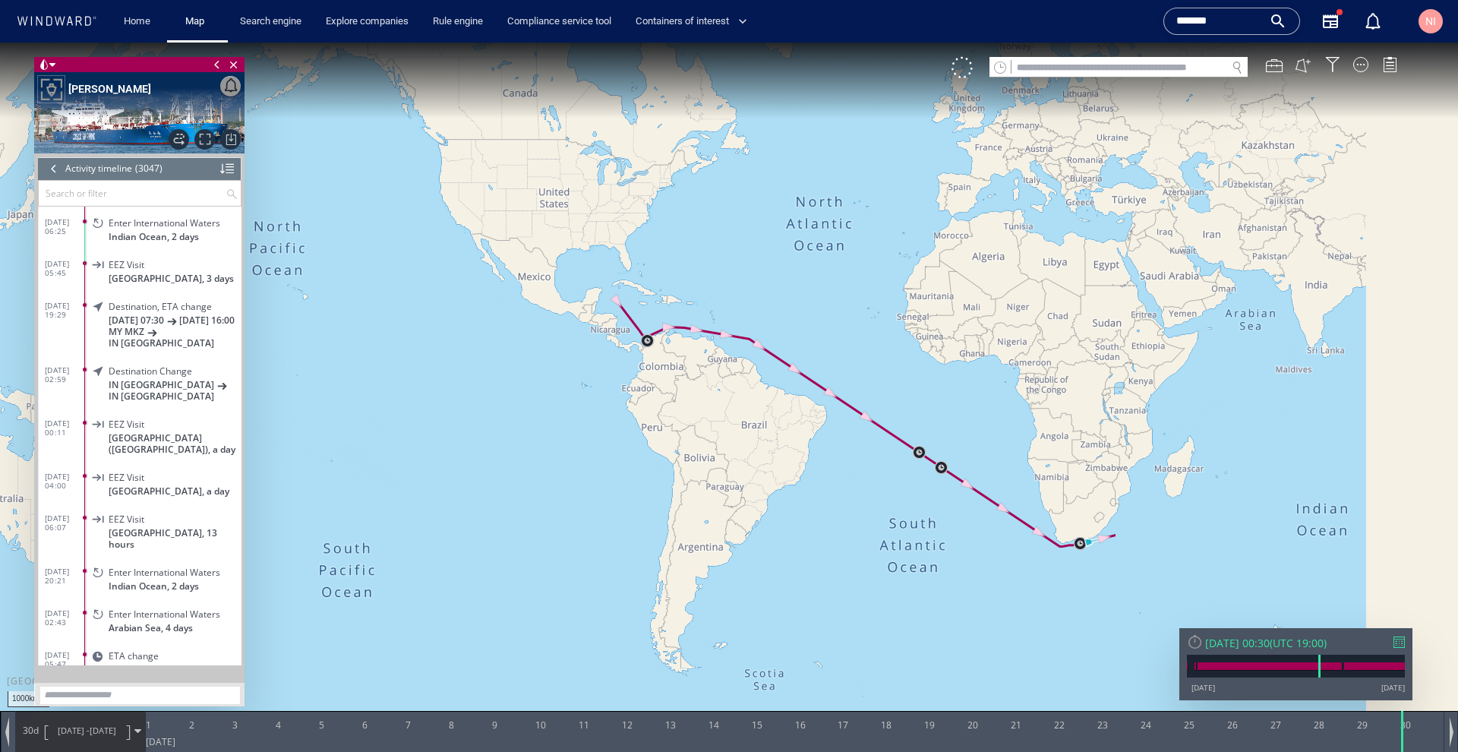
drag, startPoint x: 1161, startPoint y: 504, endPoint x: 565, endPoint y: 308, distance: 627.6
click at [565, 308] on canvas "Map" at bounding box center [729, 390] width 1458 height 694
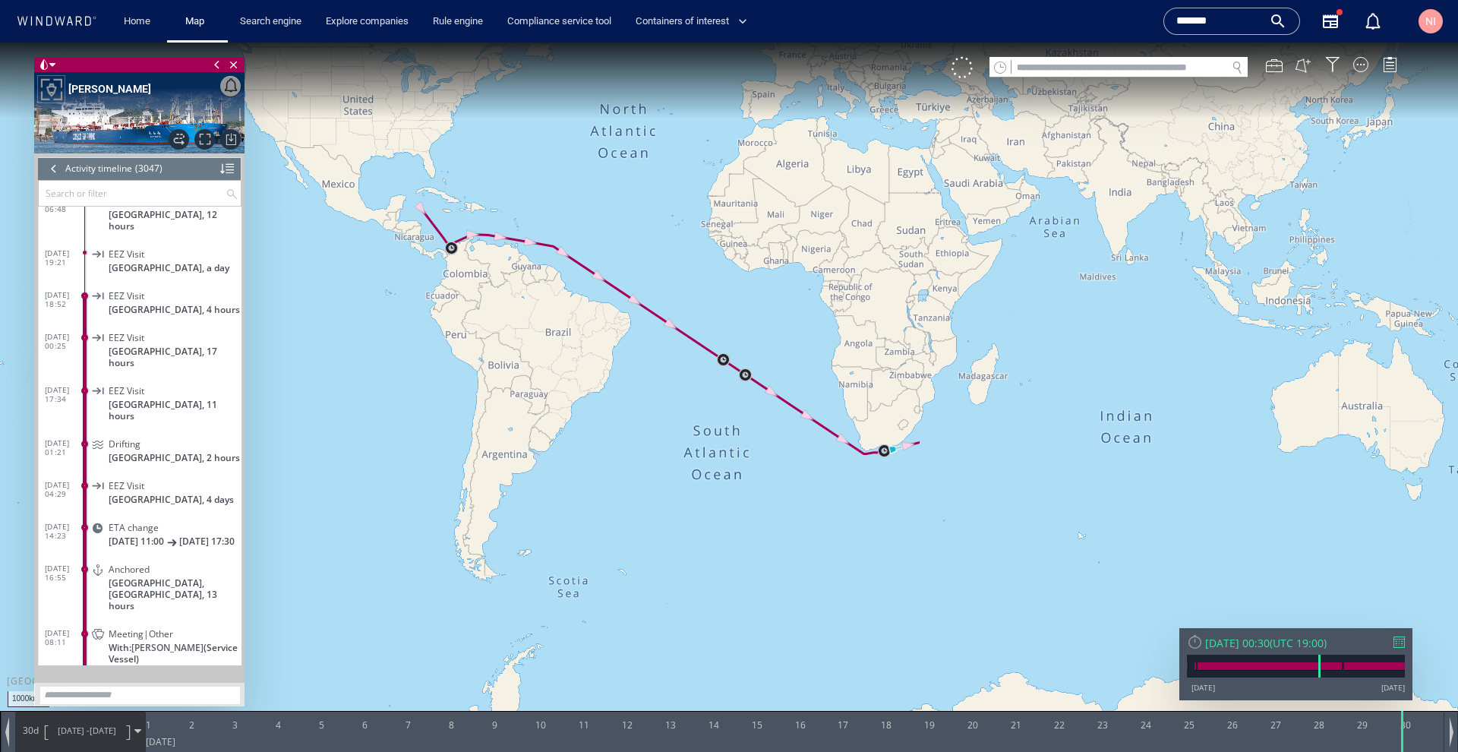
scroll to position [72761, 0]
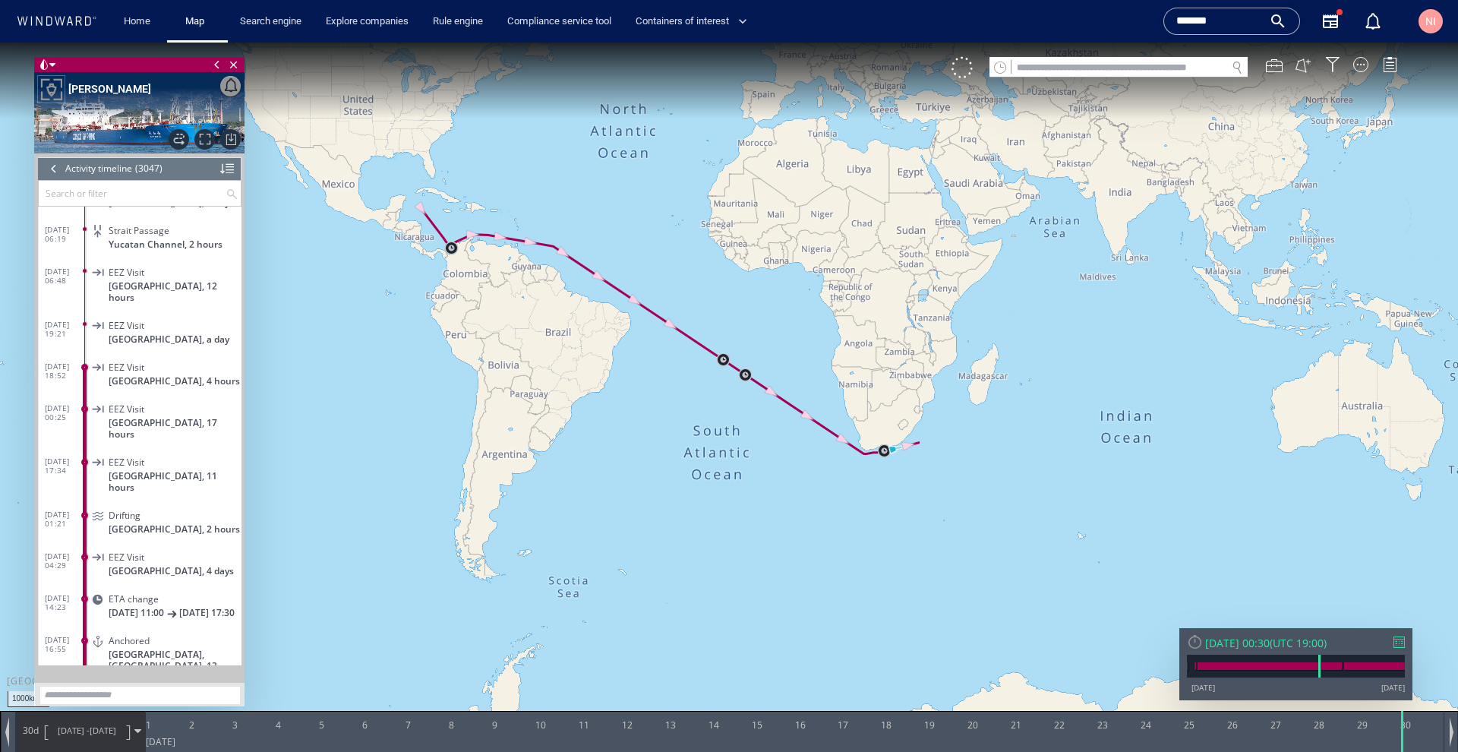
click at [137, 729] on span at bounding box center [137, 731] width 7 height 7
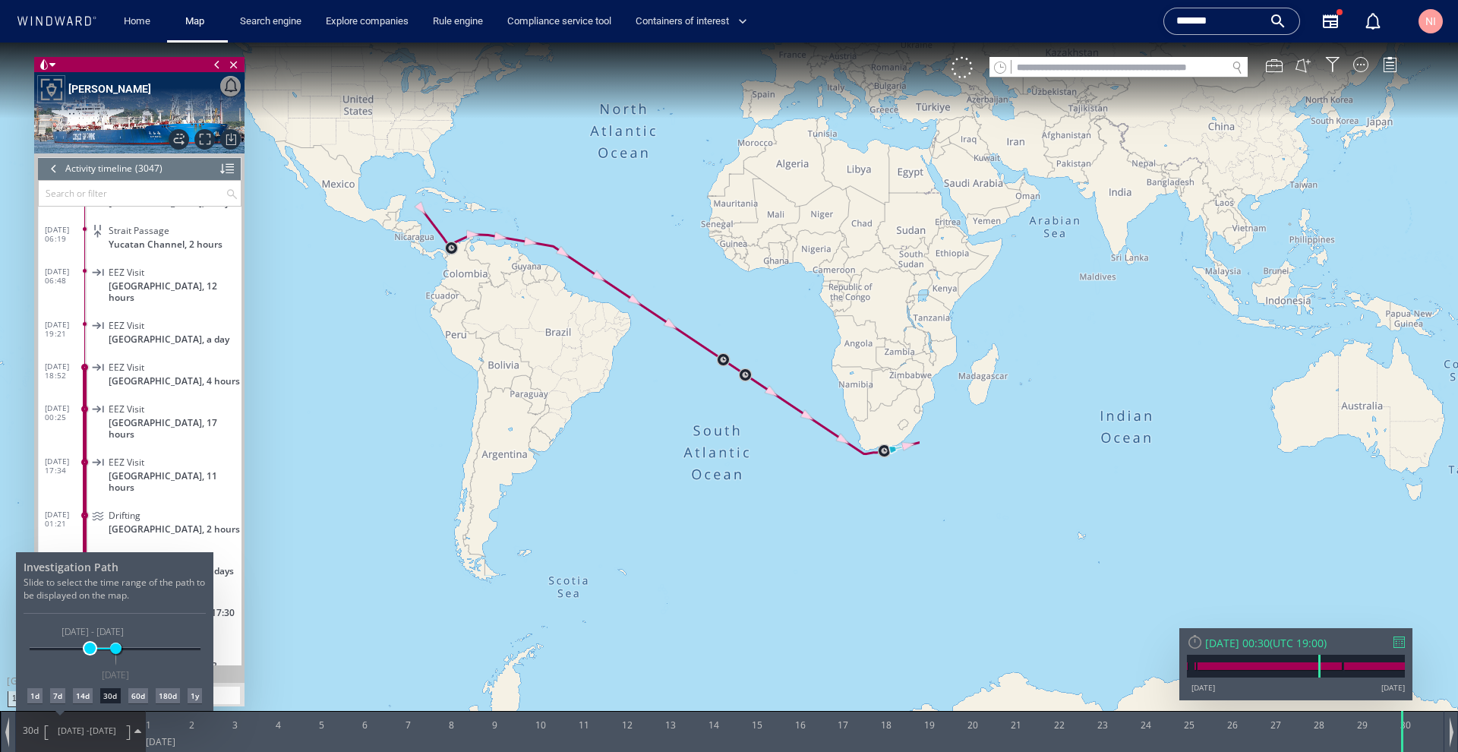
click at [90, 646] on span at bounding box center [89, 648] width 11 height 11
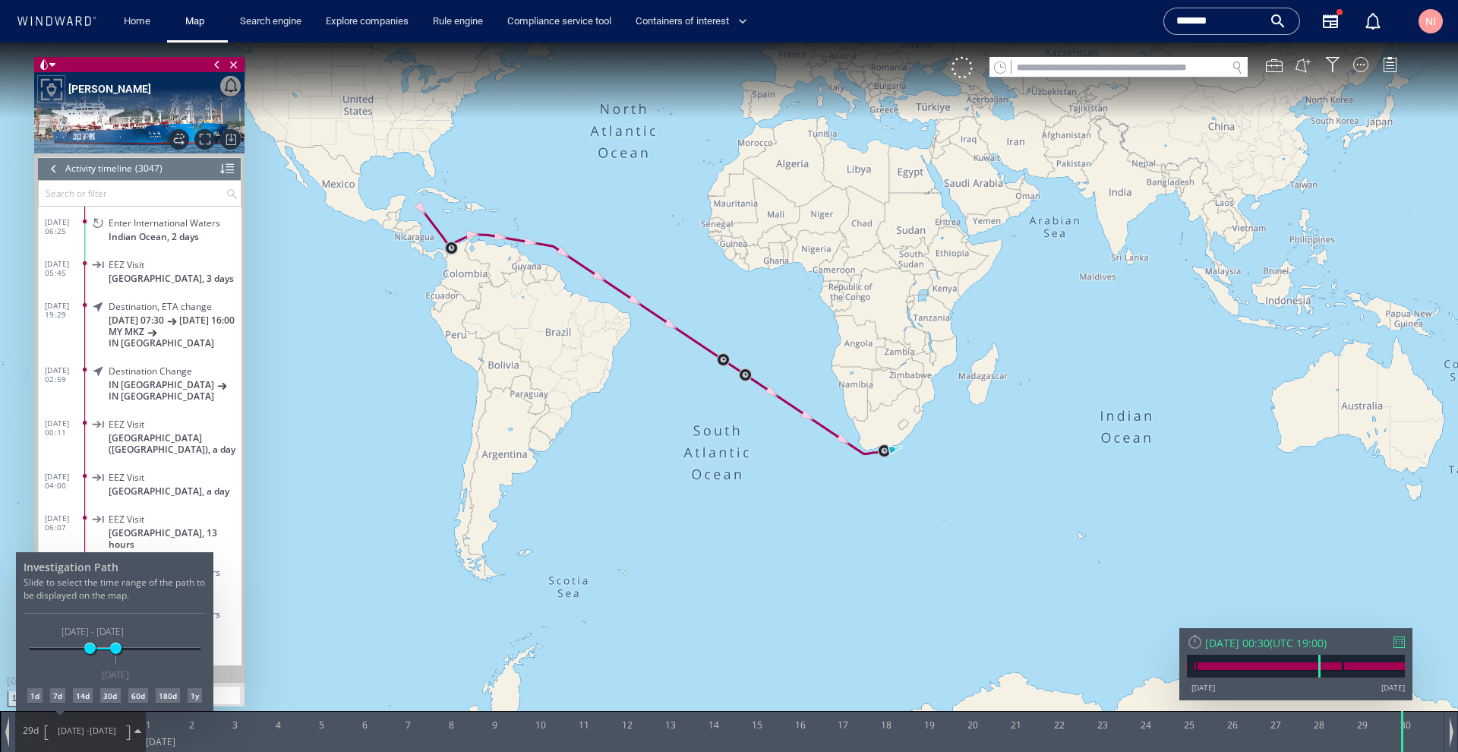
click at [384, 384] on div at bounding box center [729, 397] width 1458 height 709
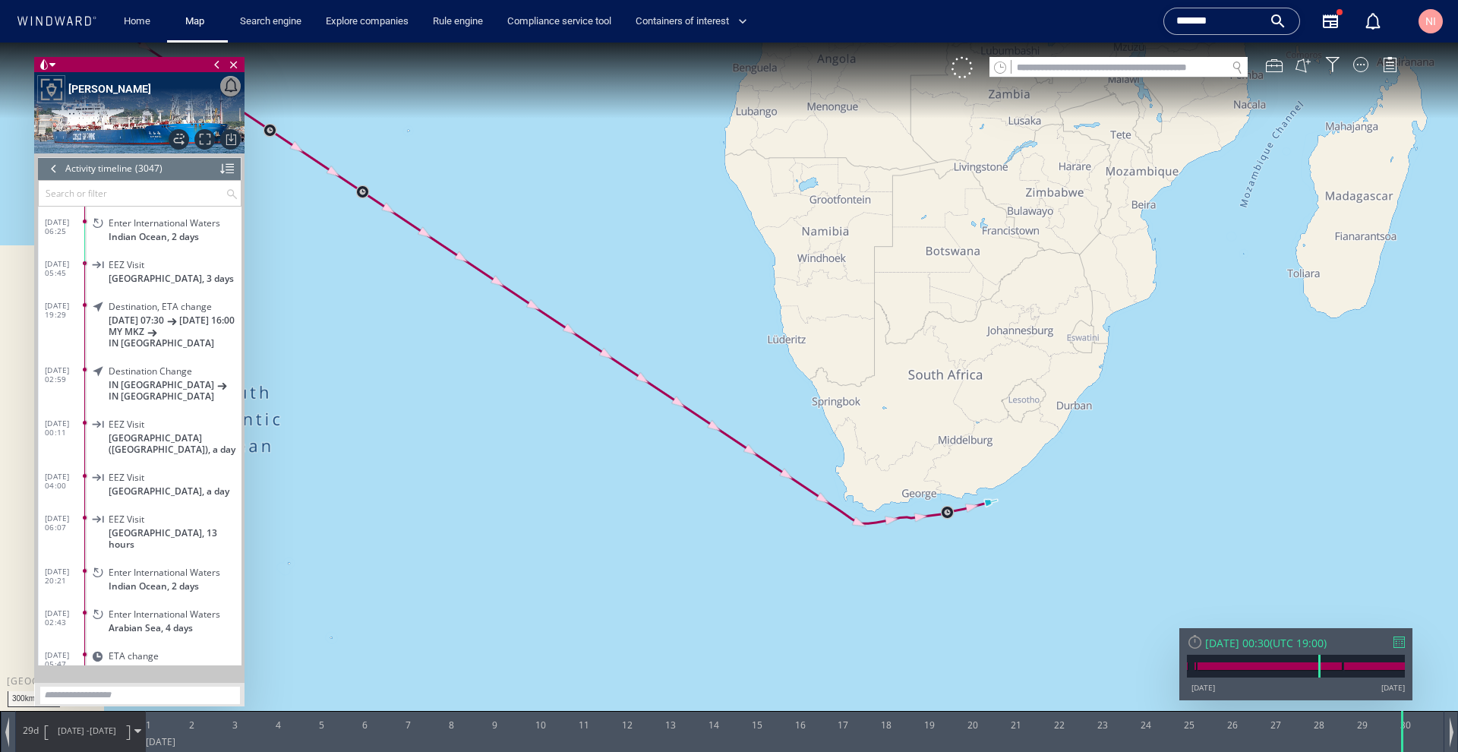
drag, startPoint x: 532, startPoint y: 302, endPoint x: 890, endPoint y: 539, distance: 430.2
click at [1000, 595] on canvas "Map" at bounding box center [729, 390] width 1458 height 694
drag, startPoint x: 337, startPoint y: 251, endPoint x: 949, endPoint y: 535, distance: 675.2
click at [949, 535] on canvas "Map" at bounding box center [729, 390] width 1458 height 694
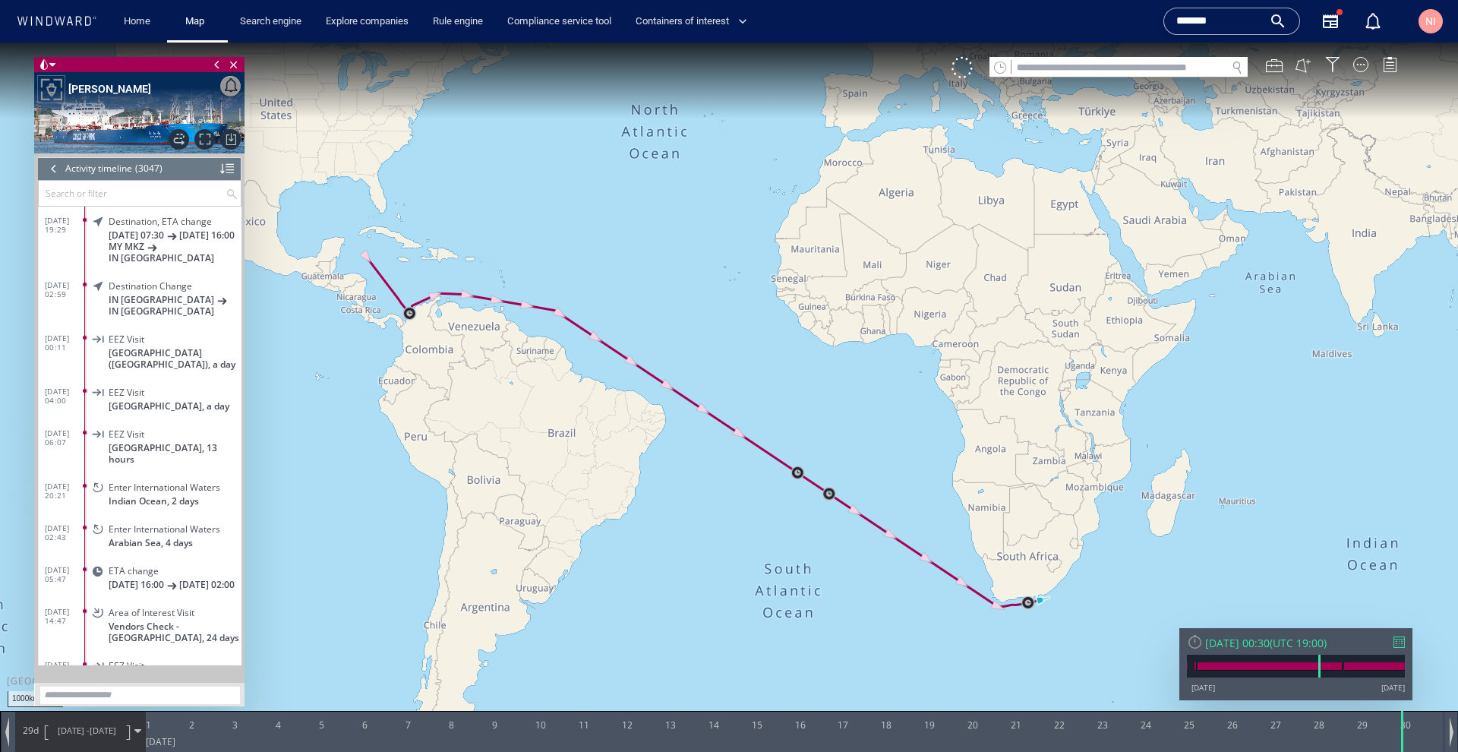
scroll to position [74472, 0]
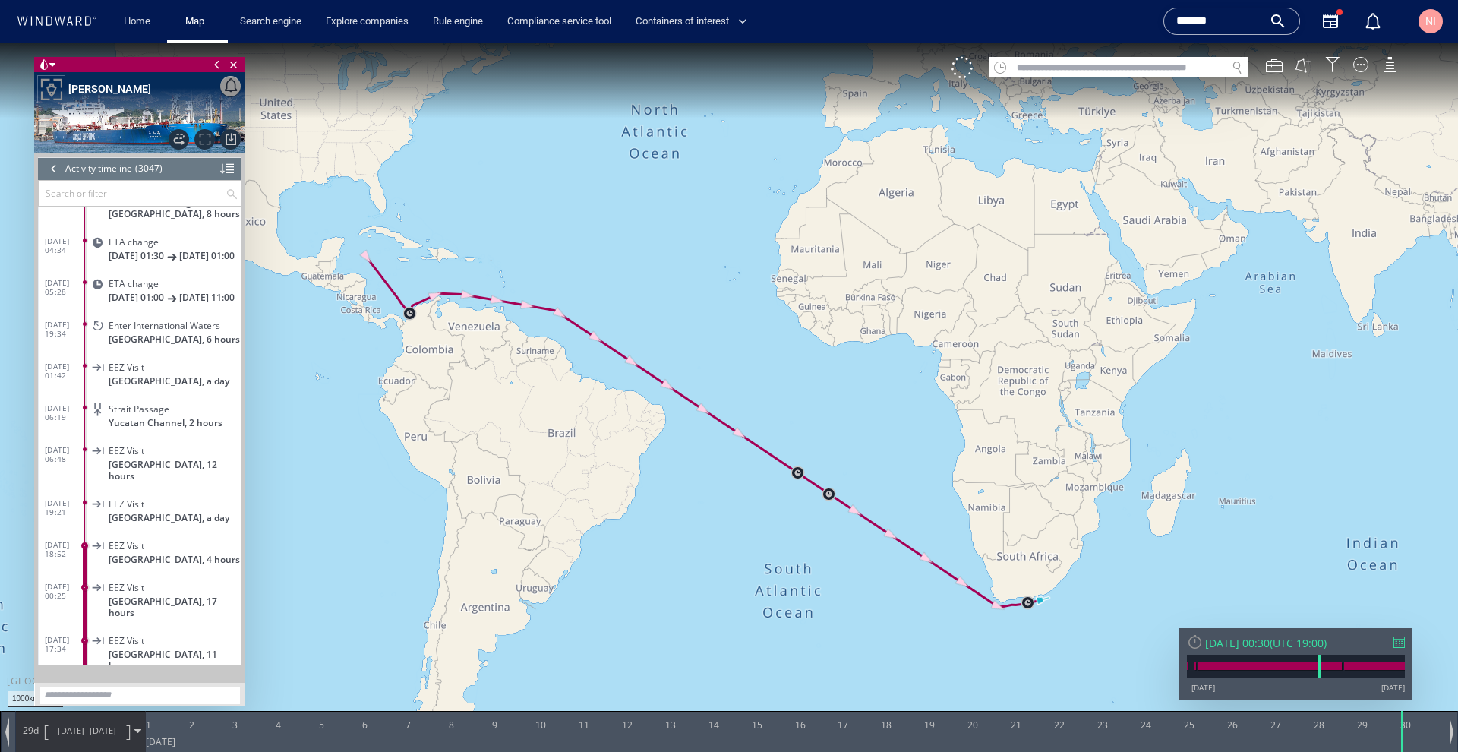
scroll to position [72622, 0]
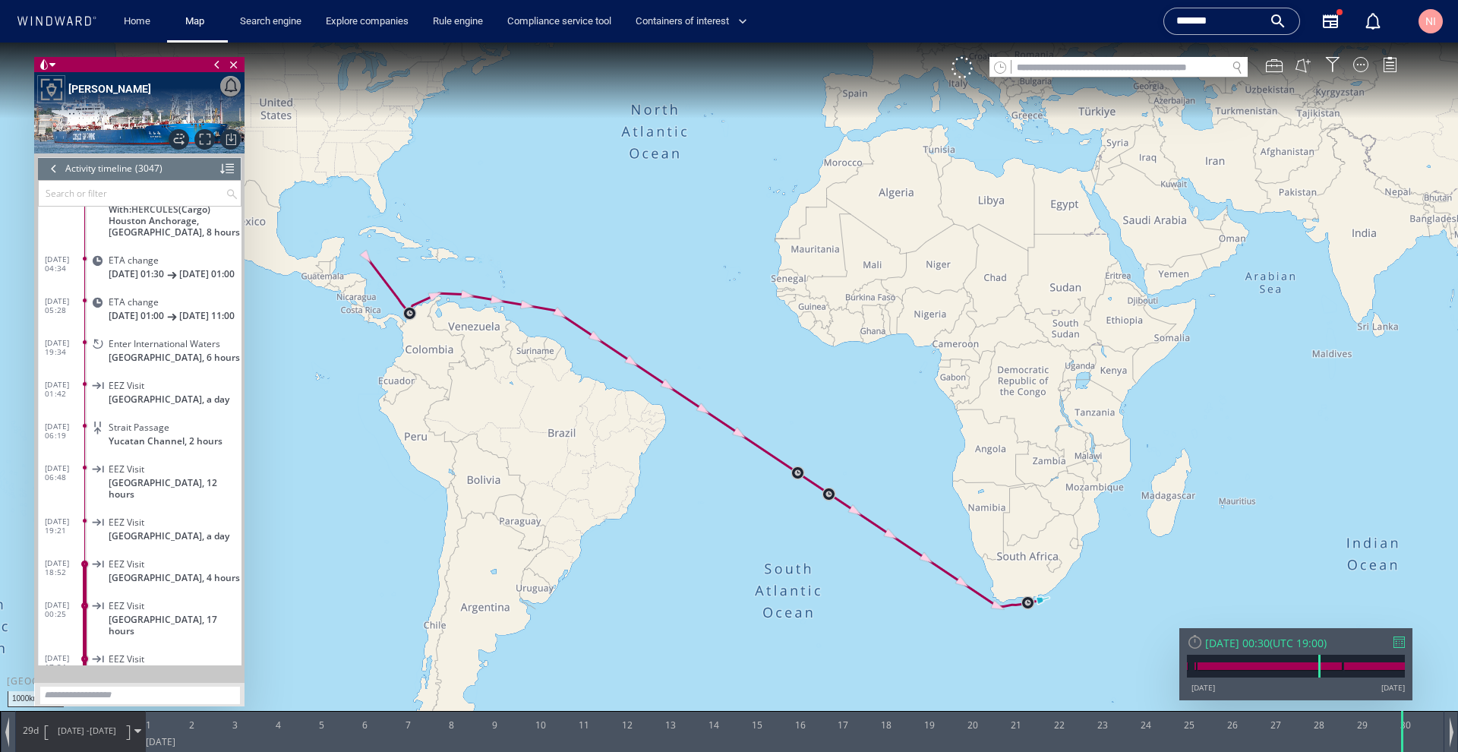
drag, startPoint x: 387, startPoint y: 409, endPoint x: 470, endPoint y: 491, distance: 117.1
click at [470, 491] on canvas "Map" at bounding box center [729, 390] width 1458 height 694
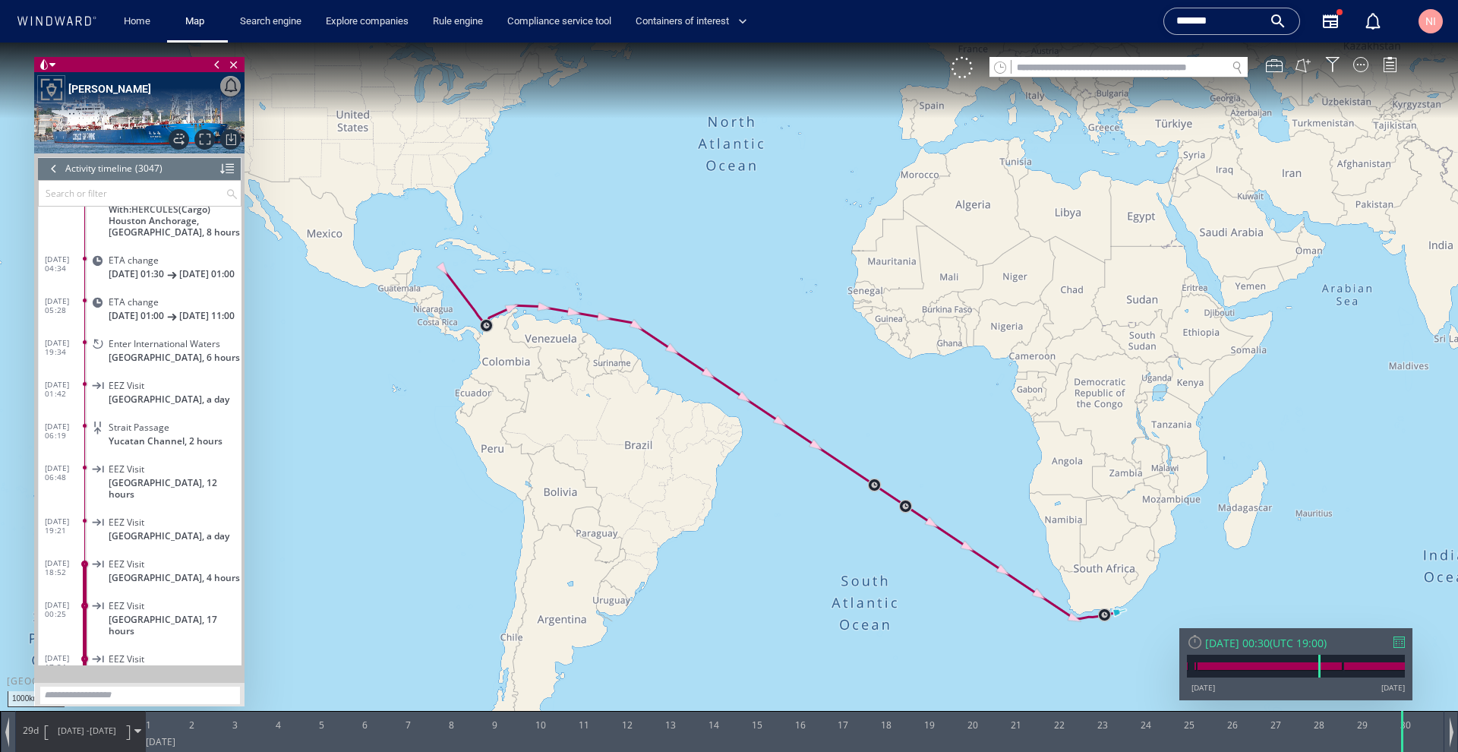
drag, startPoint x: 468, startPoint y: 487, endPoint x: 473, endPoint y: 335, distance: 152.0
click at [473, 335] on canvas "Map" at bounding box center [729, 390] width 1458 height 694
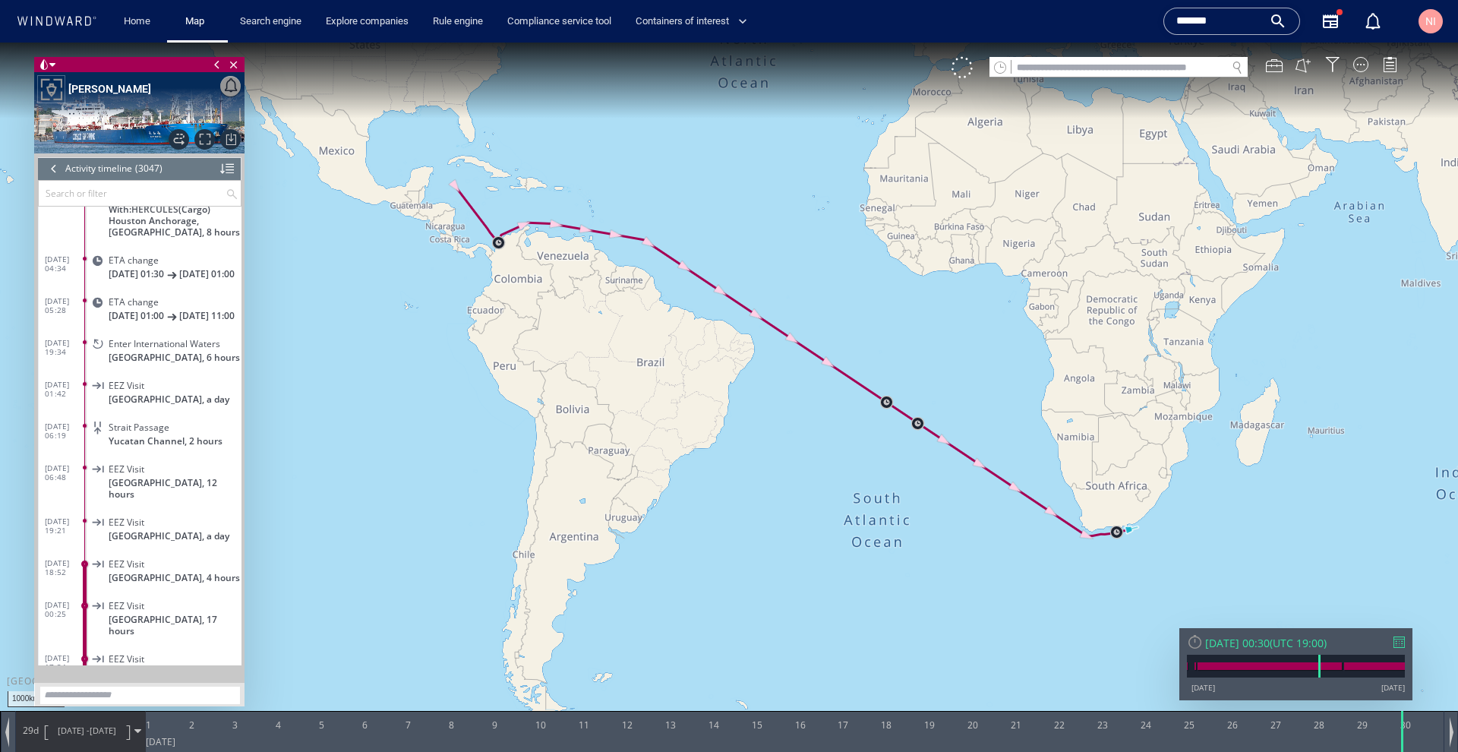
click at [1094, 605] on canvas "Map" at bounding box center [729, 390] width 1458 height 694
